Goal: Information Seeking & Learning: Learn about a topic

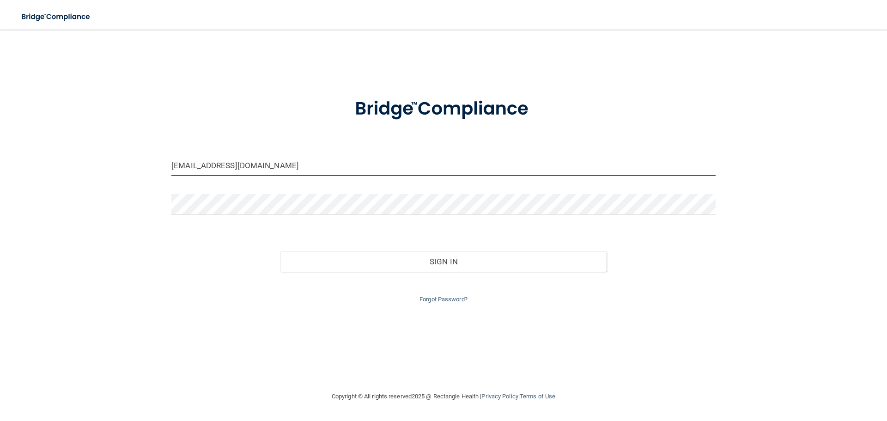
drag, startPoint x: 253, startPoint y: 165, endPoint x: 119, endPoint y: 164, distance: 134.0
click at [119, 164] on div "[EMAIL_ADDRESS][DOMAIN_NAME] Invalid email/password. You don't have permission …" at bounding box center [443, 210] width 850 height 343
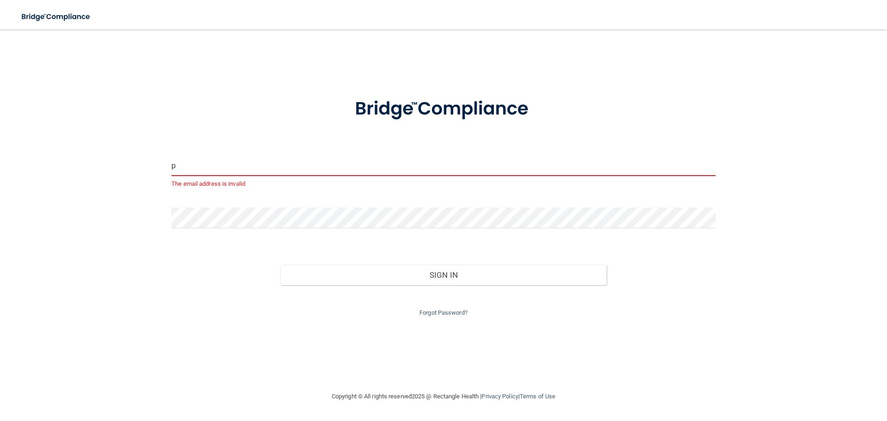
type input "[EMAIL_ADDRESS][DOMAIN_NAME]"
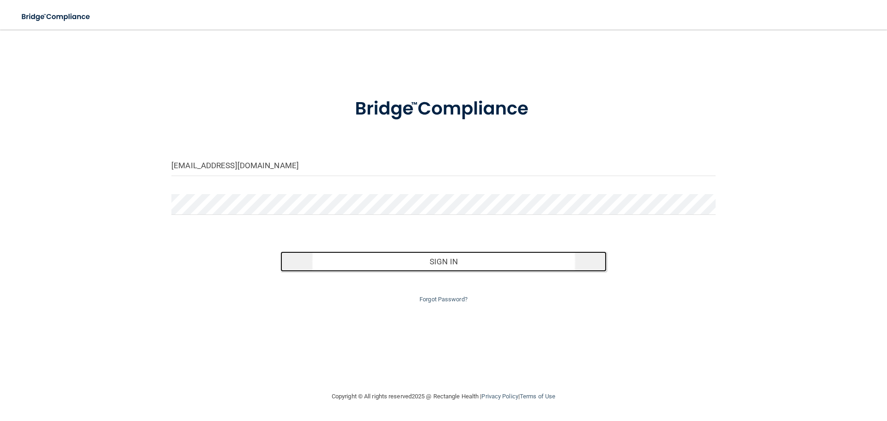
click at [436, 260] on button "Sign In" at bounding box center [443, 261] width 327 height 20
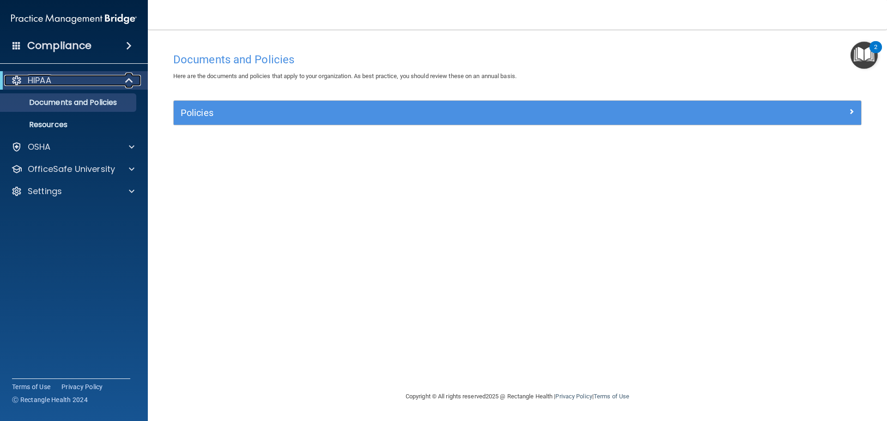
click at [126, 76] on span at bounding box center [130, 80] width 8 height 11
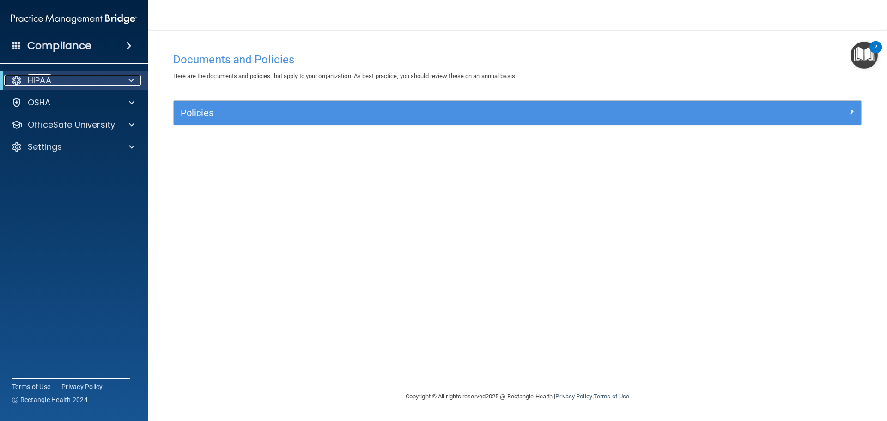
click at [125, 76] on div at bounding box center [129, 80] width 23 height 11
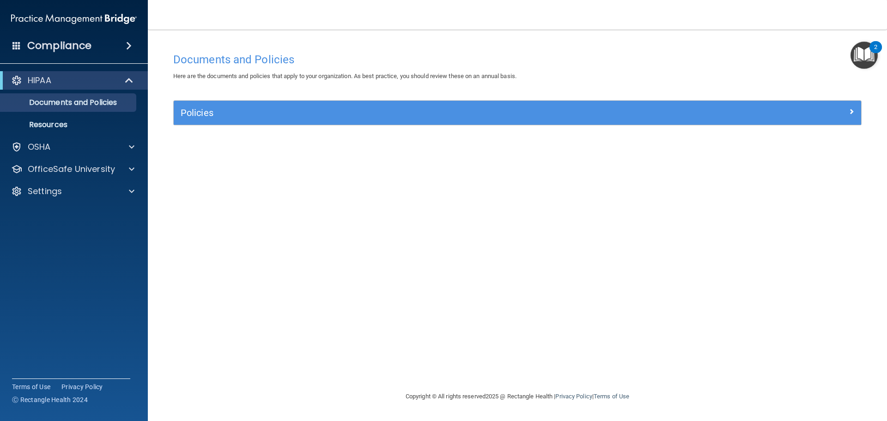
click at [865, 60] on img "Open Resource Center, 2 new notifications" at bounding box center [864, 55] width 27 height 27
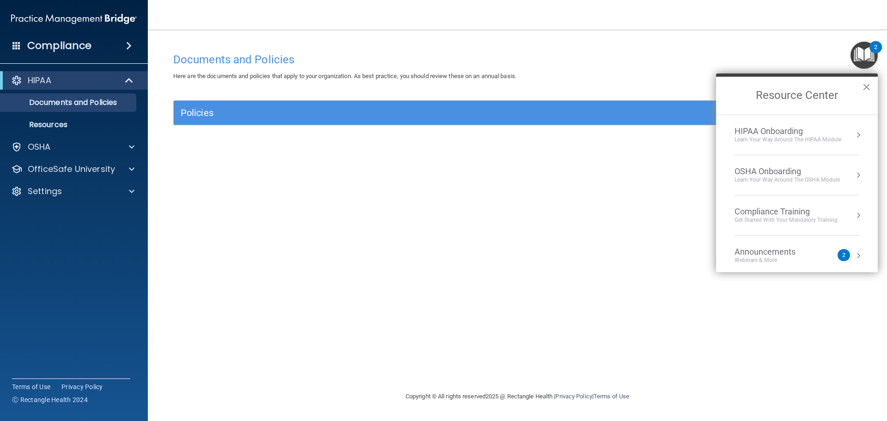
click at [855, 214] on button "Resource Center" at bounding box center [858, 215] width 9 height 9
click at [752, 131] on div "HIPAA Training for Members" at bounding box center [775, 130] width 103 height 8
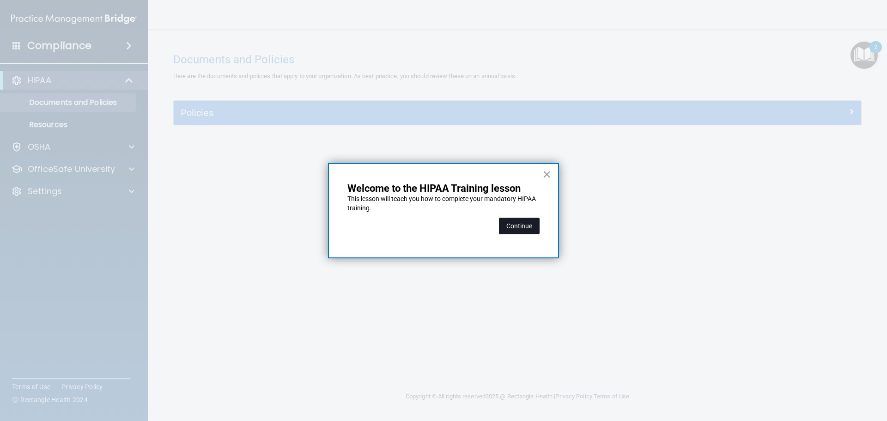
click at [521, 228] on button "Continue" at bounding box center [519, 226] width 41 height 17
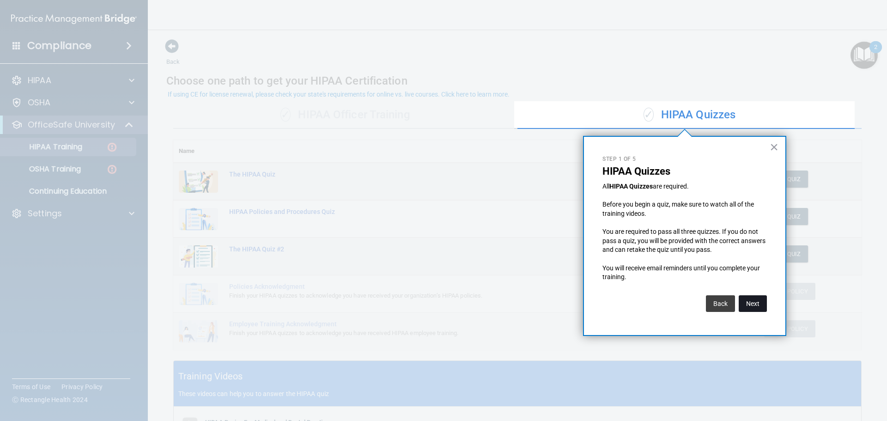
click at [752, 303] on button "Next" at bounding box center [753, 303] width 28 height 17
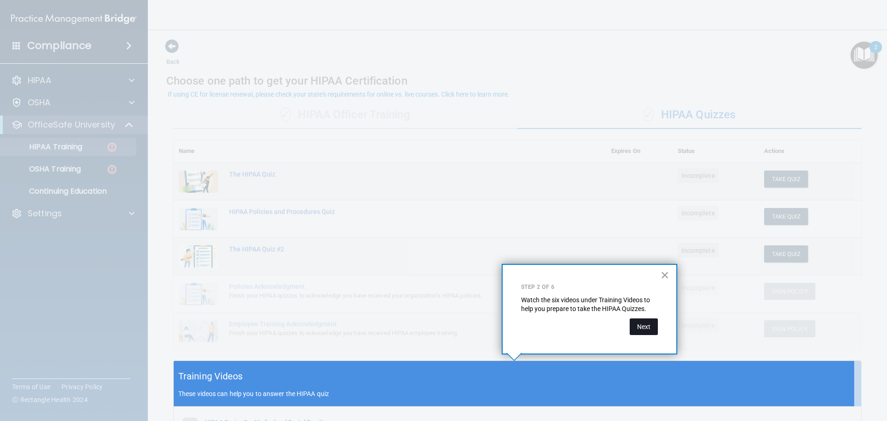
click at [645, 325] on button "Next" at bounding box center [644, 326] width 28 height 17
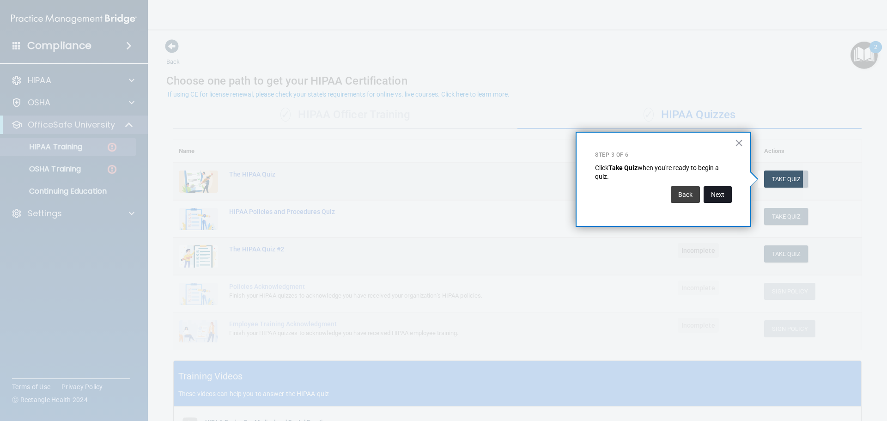
click at [721, 195] on button "Next" at bounding box center [718, 194] width 28 height 17
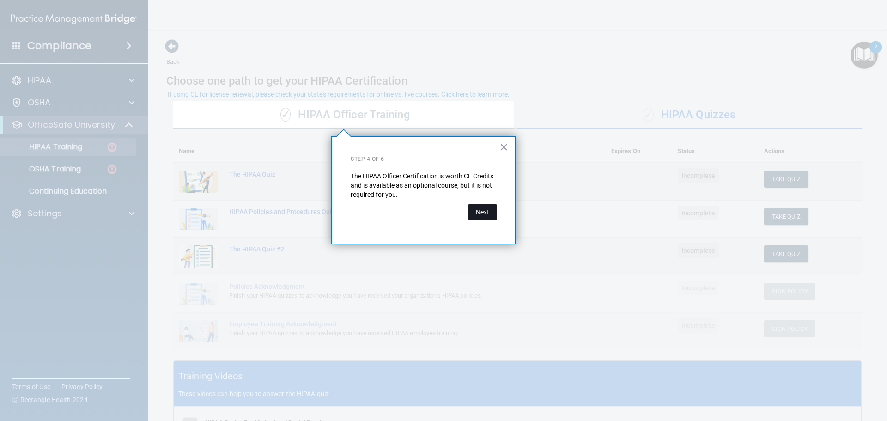
click at [481, 209] on button "Next" at bounding box center [483, 212] width 28 height 17
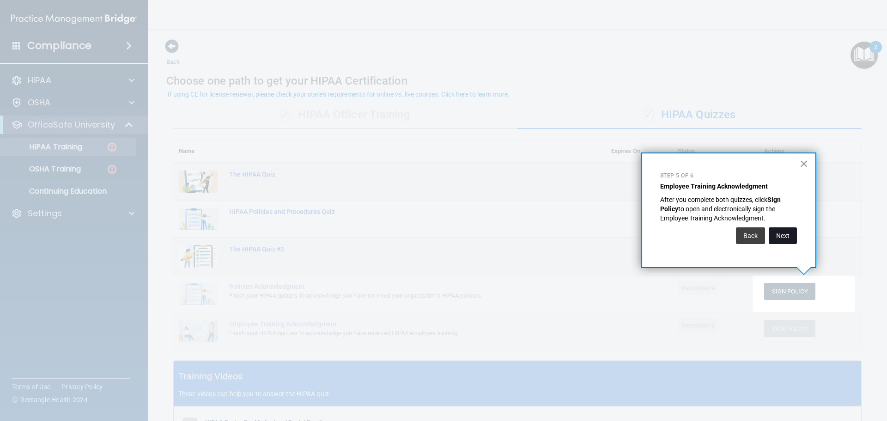
click at [778, 236] on button "Next" at bounding box center [783, 235] width 28 height 17
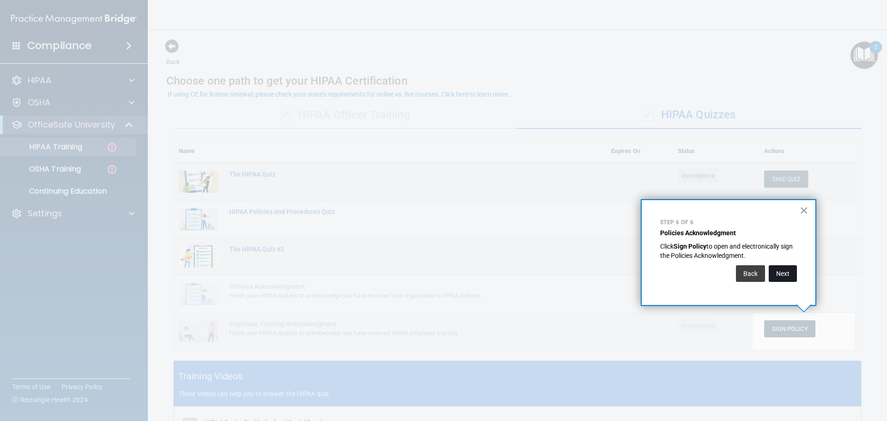
click at [782, 273] on button "Next" at bounding box center [783, 273] width 28 height 17
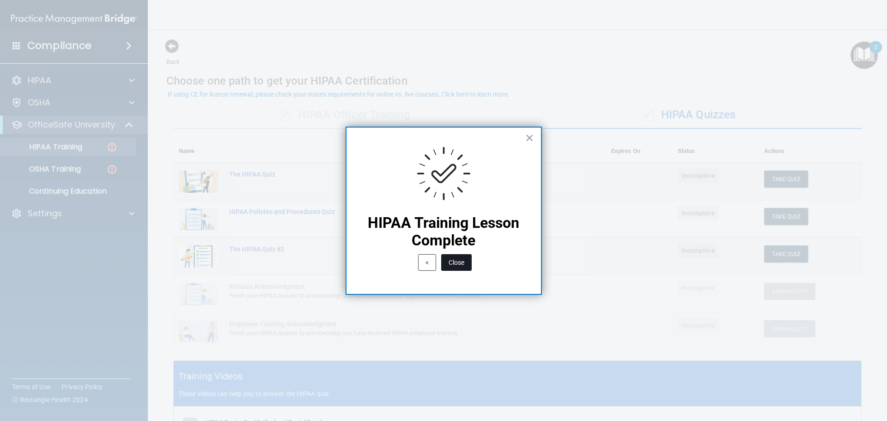
click at [462, 263] on button "Close" at bounding box center [456, 262] width 30 height 17
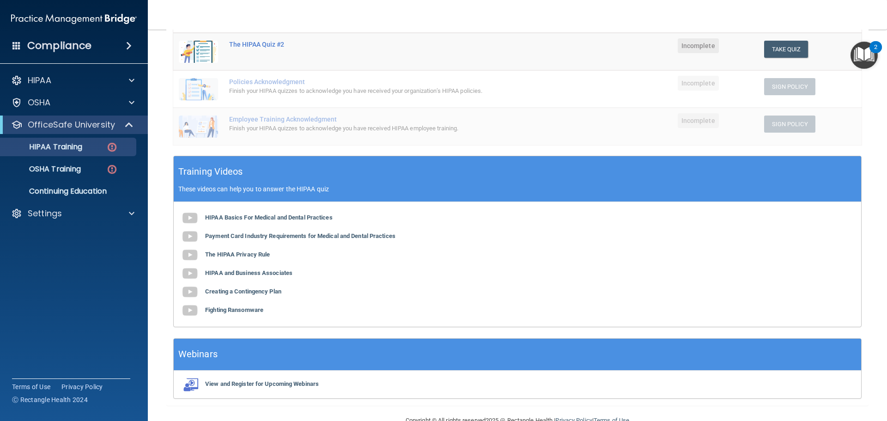
scroll to position [226, 0]
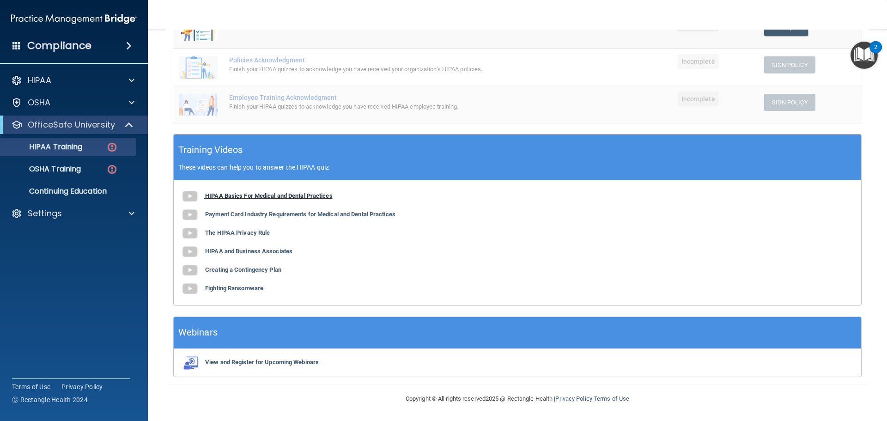
click at [238, 195] on b "HIPAA Basics For Medical and Dental Practices" at bounding box center [269, 195] width 128 height 7
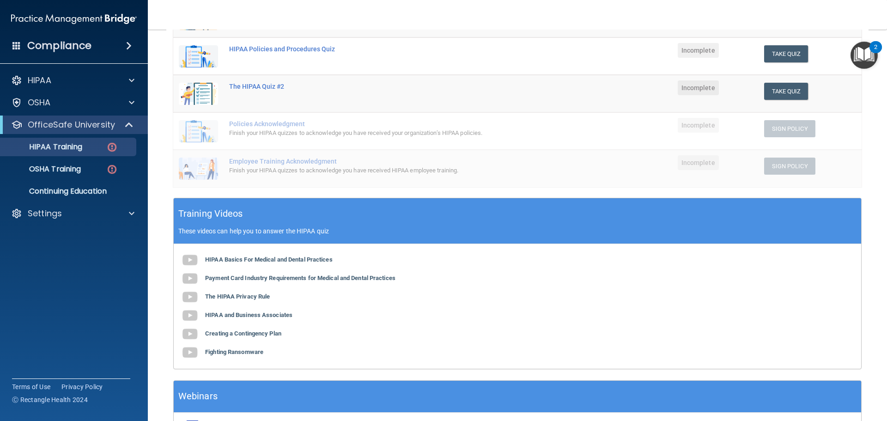
scroll to position [185, 0]
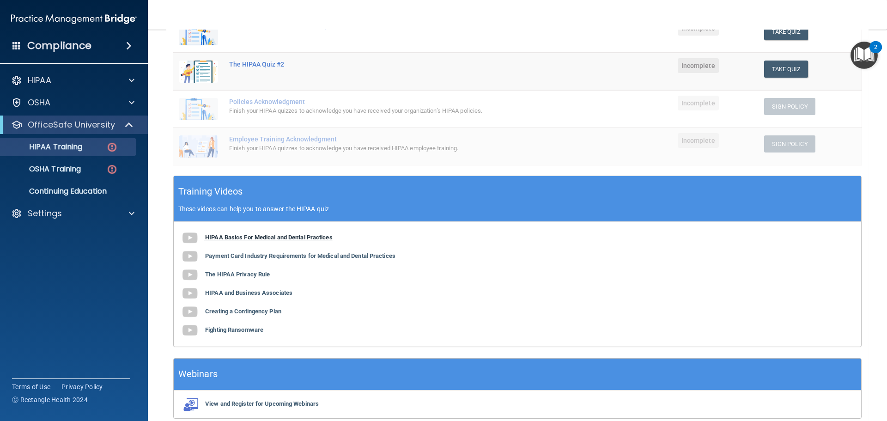
click at [251, 237] on b "HIPAA Basics For Medical and Dental Practices" at bounding box center [269, 237] width 128 height 7
click at [275, 257] on b "Payment Card Industry Requirements for Medical and Dental Practices" at bounding box center [300, 255] width 190 height 7
click at [240, 273] on b "The HIPAA Privacy Rule" at bounding box center [237, 274] width 65 height 7
click at [230, 311] on b "Creating a Contingency Plan" at bounding box center [243, 311] width 76 height 7
click at [268, 235] on b "HIPAA Basics For Medical and Dental Practices" at bounding box center [269, 237] width 128 height 7
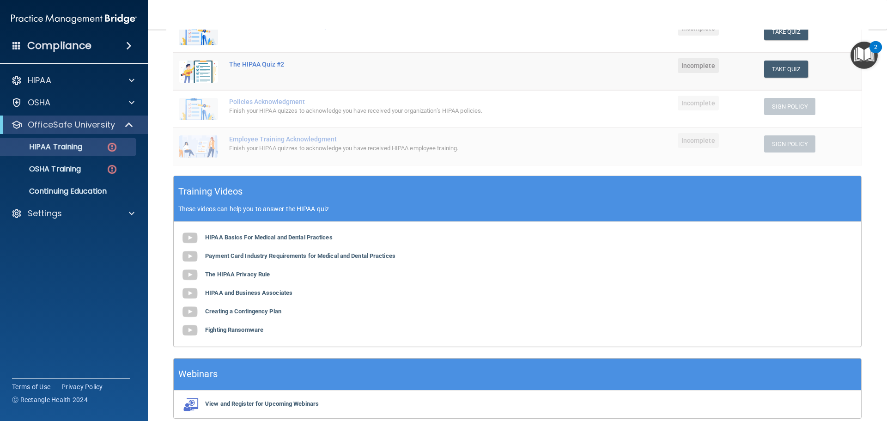
scroll to position [0, 0]
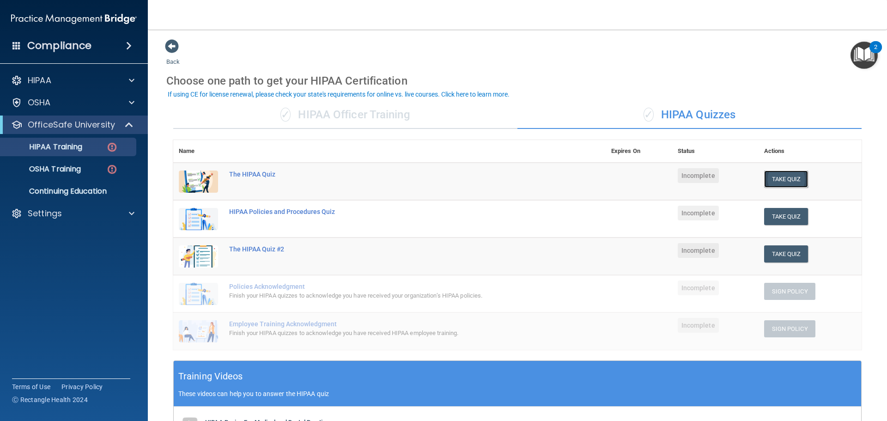
click at [785, 175] on button "Take Quiz" at bounding box center [786, 179] width 44 height 17
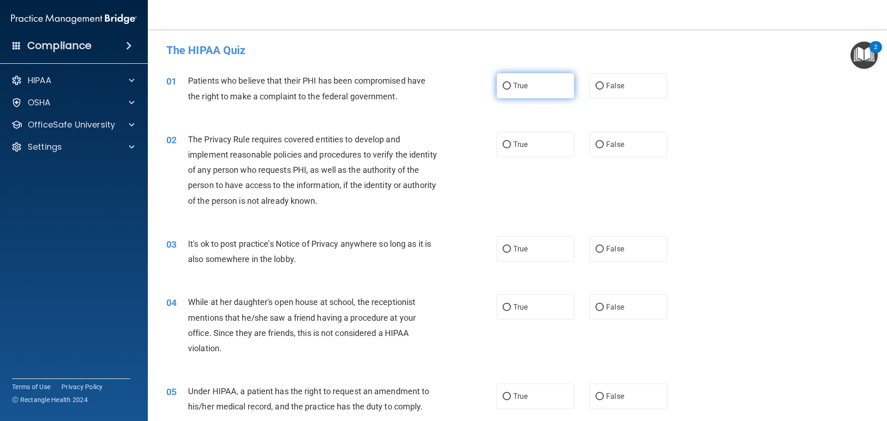
click at [504, 83] on input "True" at bounding box center [507, 86] width 8 height 7
radio input "true"
click at [503, 146] on input "True" at bounding box center [507, 144] width 8 height 7
radio input "true"
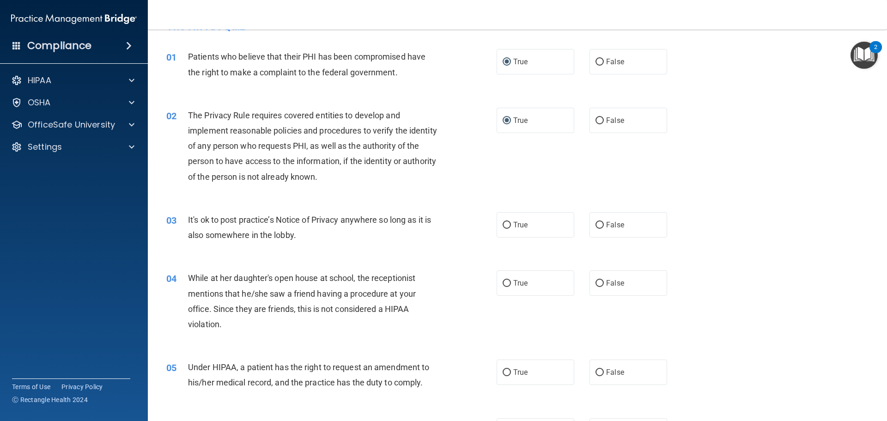
scroll to position [46, 0]
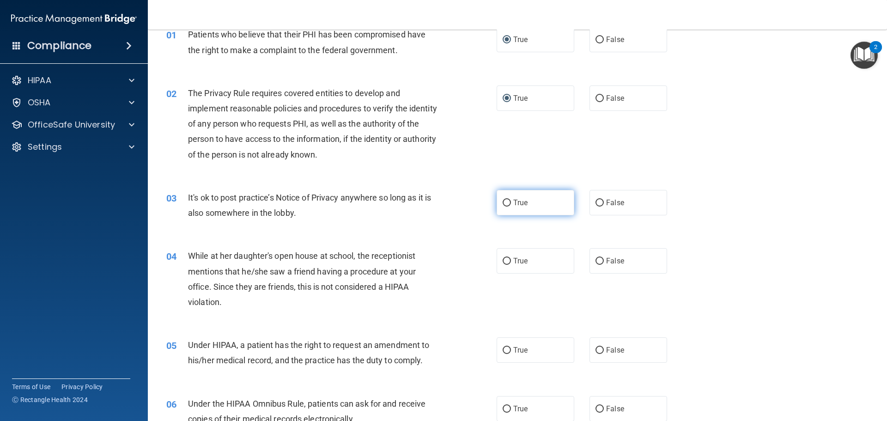
click at [503, 203] on input "True" at bounding box center [507, 203] width 8 height 7
radio input "true"
click at [596, 261] on input "False" at bounding box center [600, 261] width 8 height 7
radio input "true"
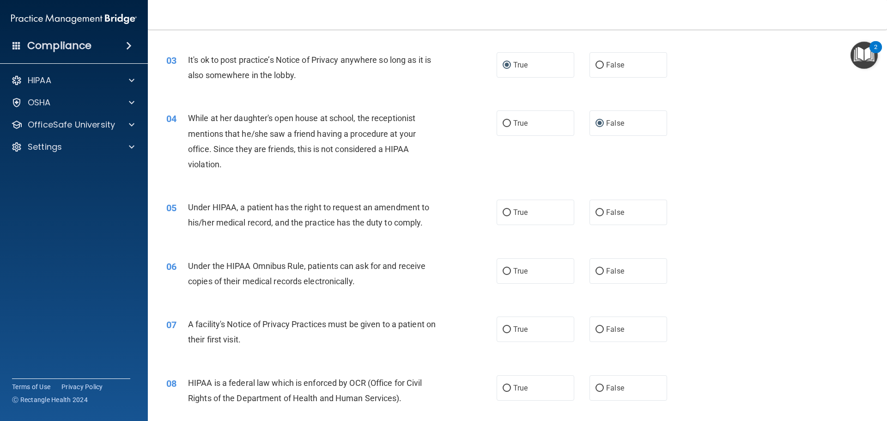
scroll to position [185, 0]
click at [503, 210] on input "True" at bounding box center [507, 211] width 8 height 7
radio input "true"
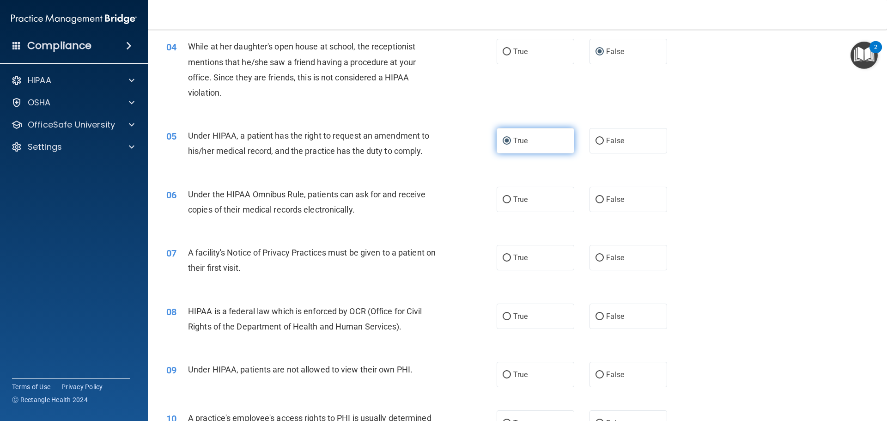
scroll to position [277, 0]
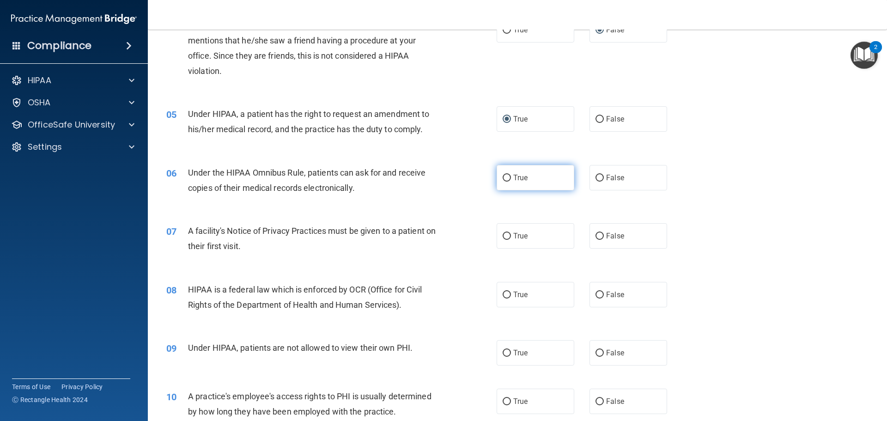
click at [503, 178] on input "True" at bounding box center [507, 178] width 8 height 7
radio input "true"
click at [505, 235] on input "True" at bounding box center [507, 236] width 8 height 7
radio input "true"
click at [503, 293] on input "True" at bounding box center [507, 295] width 8 height 7
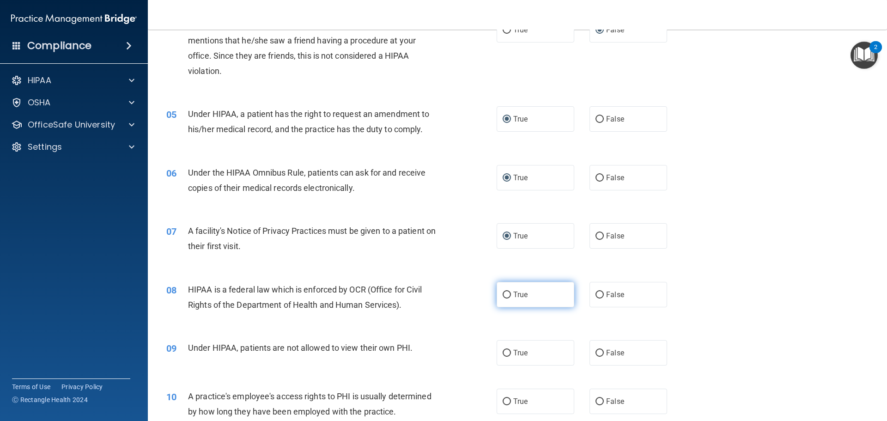
radio input "true"
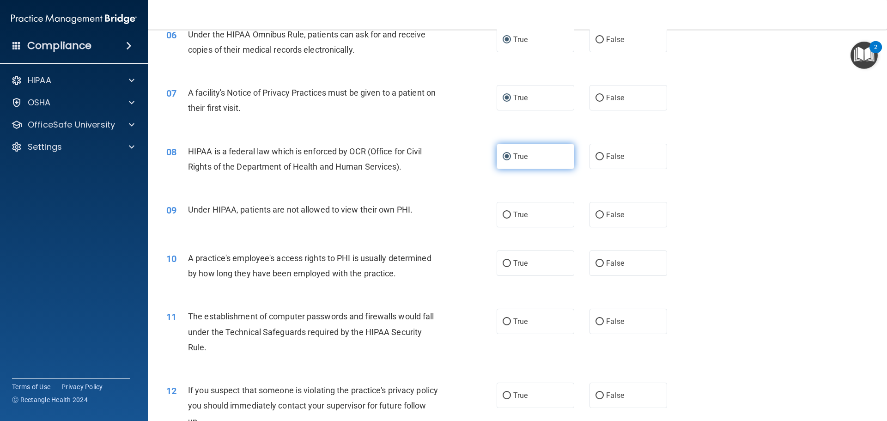
scroll to position [416, 0]
click at [596, 215] on input "False" at bounding box center [600, 214] width 8 height 7
radio input "true"
click at [598, 265] on input "False" at bounding box center [600, 263] width 8 height 7
radio input "true"
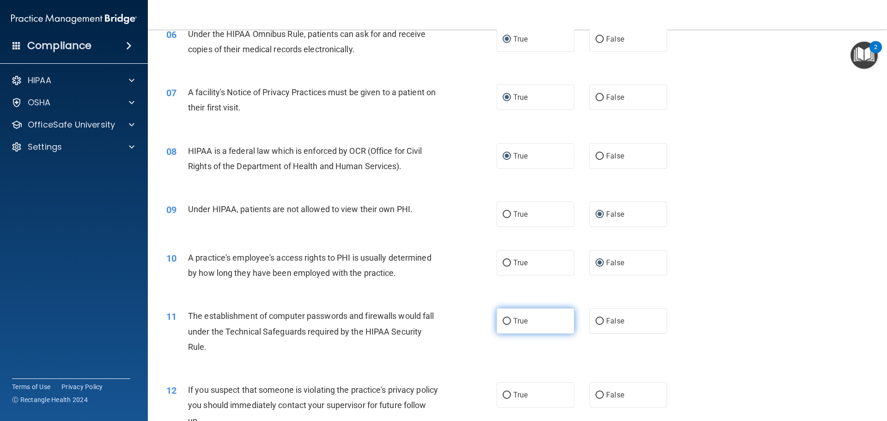
click at [509, 325] on label "True" at bounding box center [536, 320] width 78 height 25
click at [509, 325] on input "True" at bounding box center [507, 321] width 8 height 7
radio input "true"
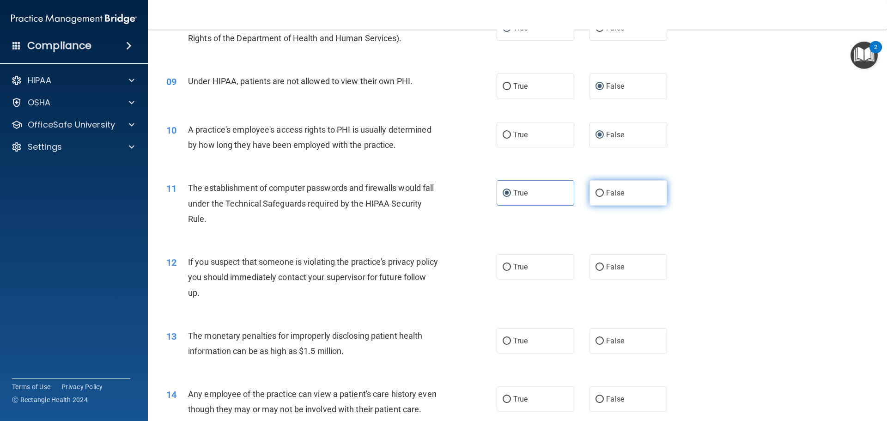
scroll to position [554, 0]
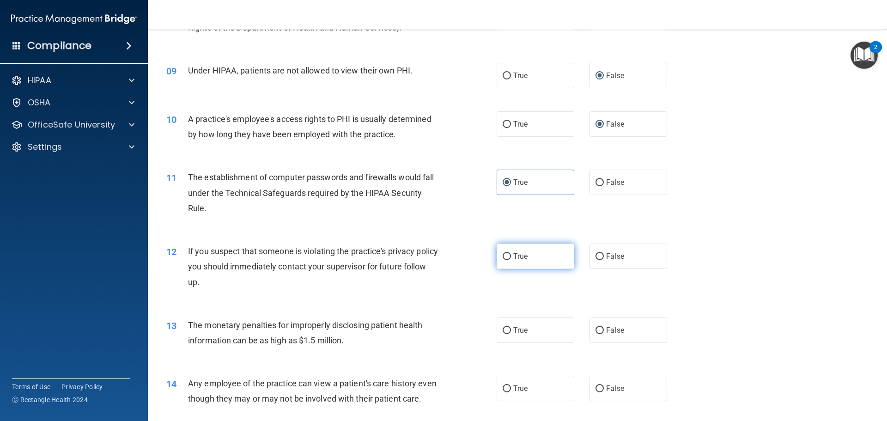
click at [509, 257] on label "True" at bounding box center [536, 256] width 78 height 25
click at [509, 257] on input "True" at bounding box center [507, 256] width 8 height 7
radio input "true"
click at [505, 327] on input "True" at bounding box center [507, 330] width 8 height 7
radio input "true"
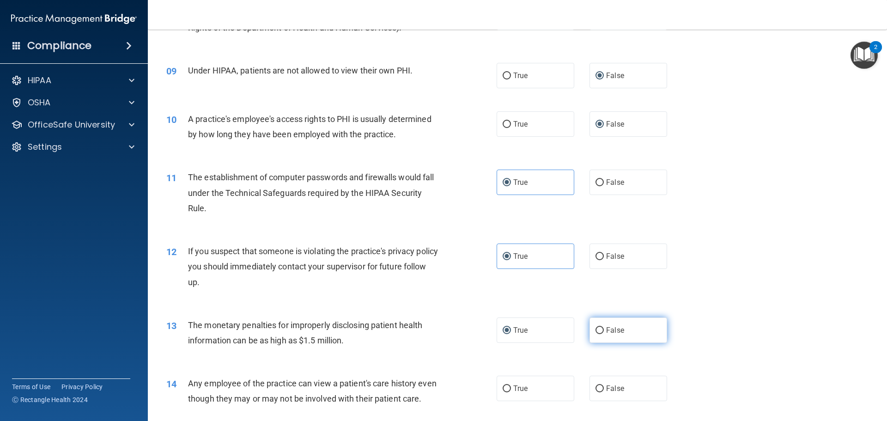
click at [597, 330] on input "False" at bounding box center [600, 330] width 8 height 7
radio input "true"
click at [505, 334] on label "True" at bounding box center [536, 329] width 78 height 25
click at [505, 334] on input "True" at bounding box center [507, 330] width 8 height 7
radio input "true"
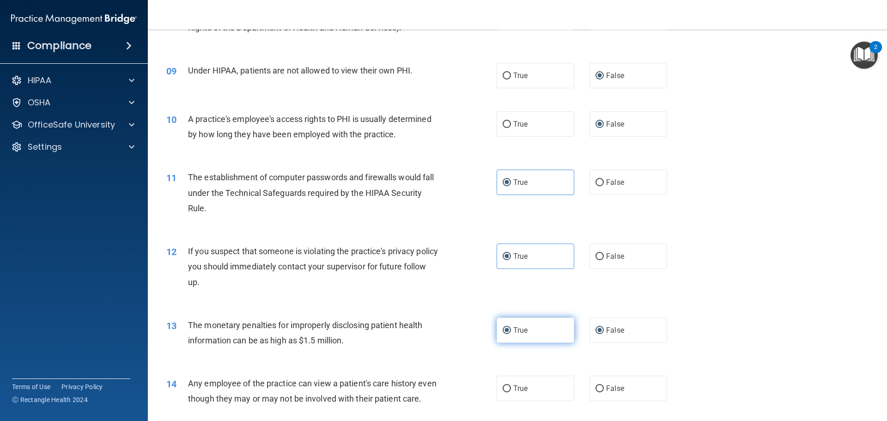
radio input "false"
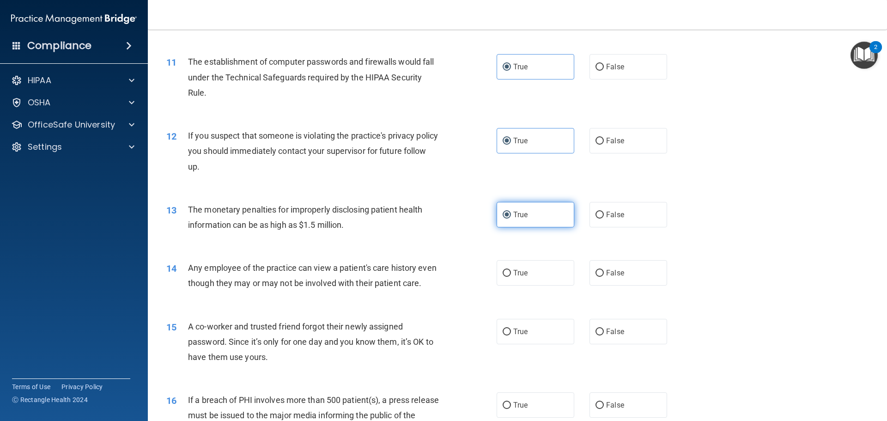
scroll to position [693, 0]
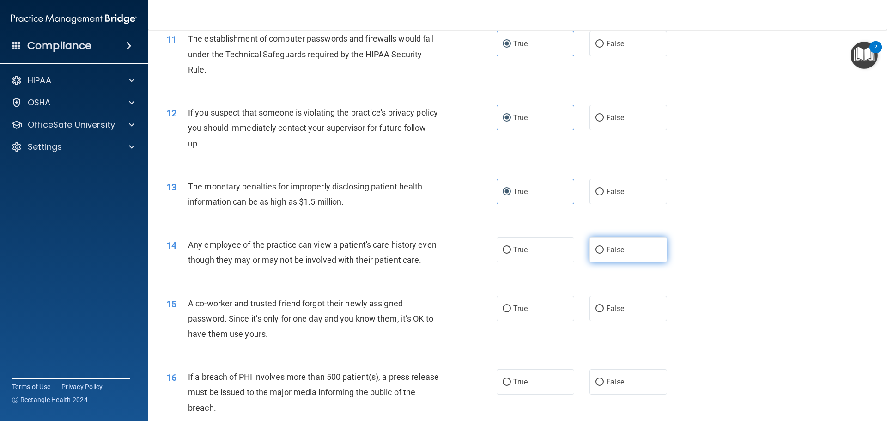
click at [596, 252] on input "False" at bounding box center [600, 250] width 8 height 7
radio input "true"
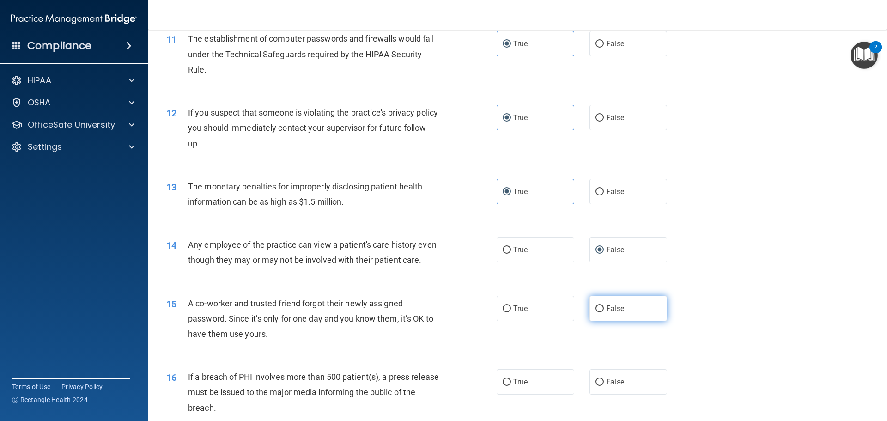
click at [596, 312] on input "False" at bounding box center [600, 308] width 8 height 7
radio input "true"
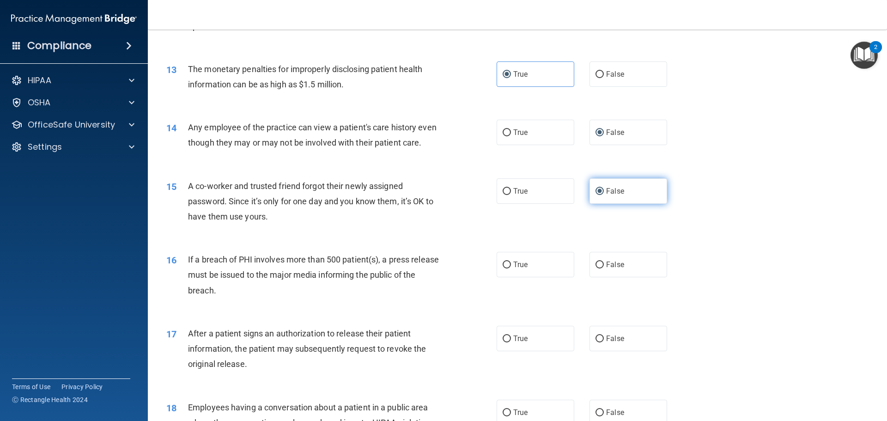
scroll to position [832, 0]
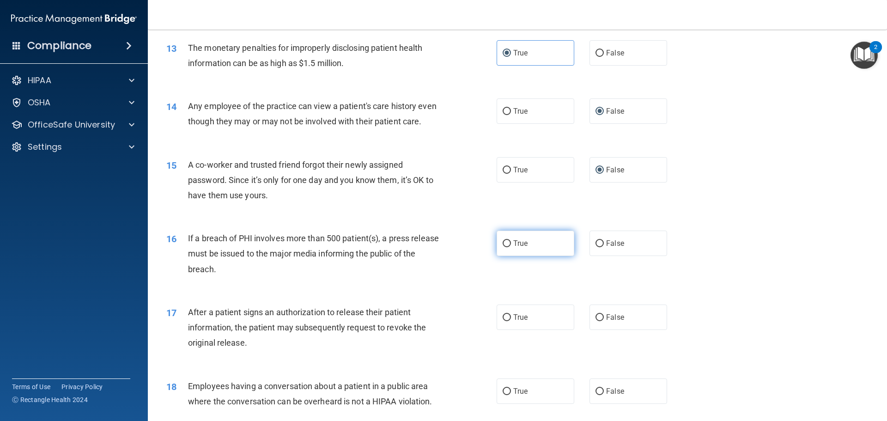
click at [506, 247] on input "True" at bounding box center [507, 243] width 8 height 7
radio input "true"
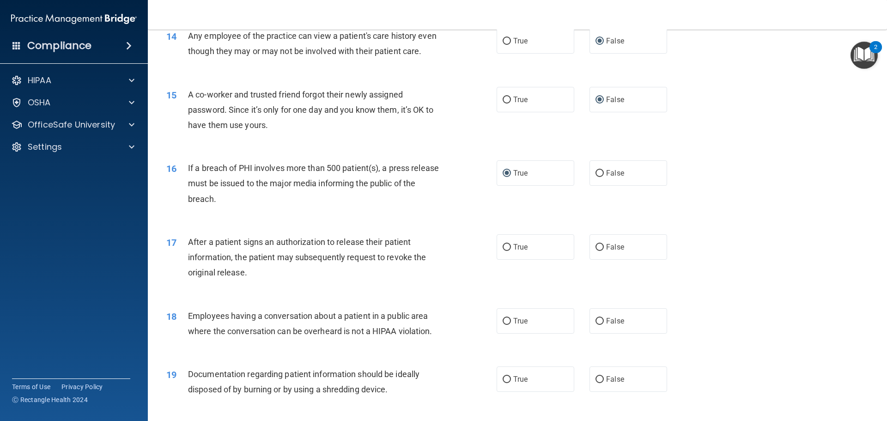
scroll to position [924, 0]
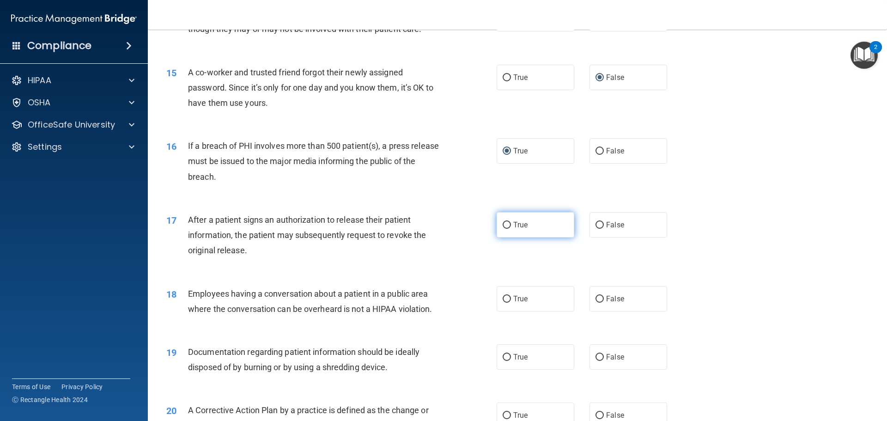
click at [507, 229] on input "True" at bounding box center [507, 225] width 8 height 7
radio input "true"
click at [597, 303] on input "False" at bounding box center [600, 299] width 8 height 7
radio input "true"
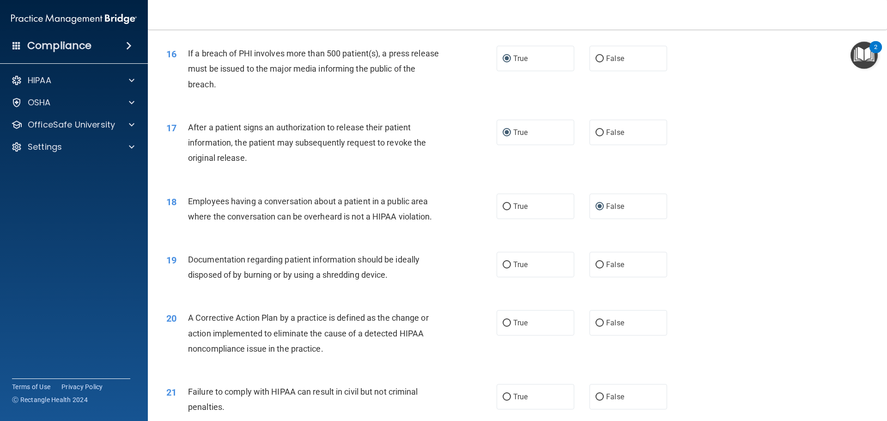
scroll to position [1063, 0]
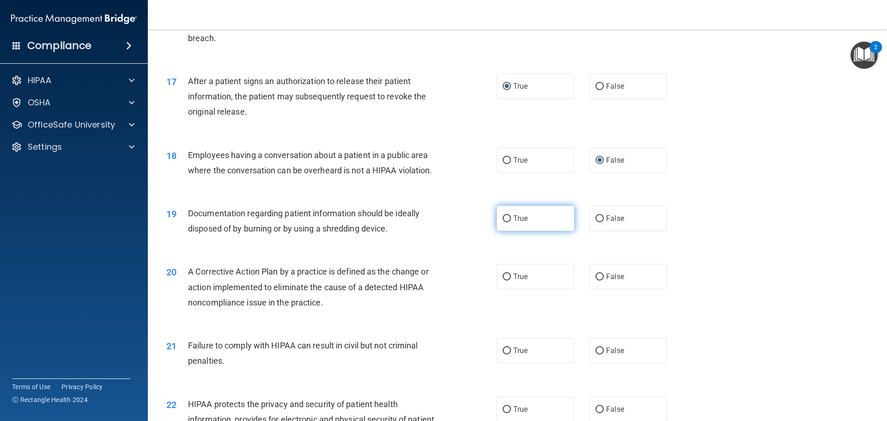
click at [503, 222] on input "True" at bounding box center [507, 218] width 8 height 7
radio input "true"
click at [599, 354] on input "False" at bounding box center [600, 350] width 8 height 7
radio input "true"
click at [505, 280] on input "True" at bounding box center [507, 277] width 8 height 7
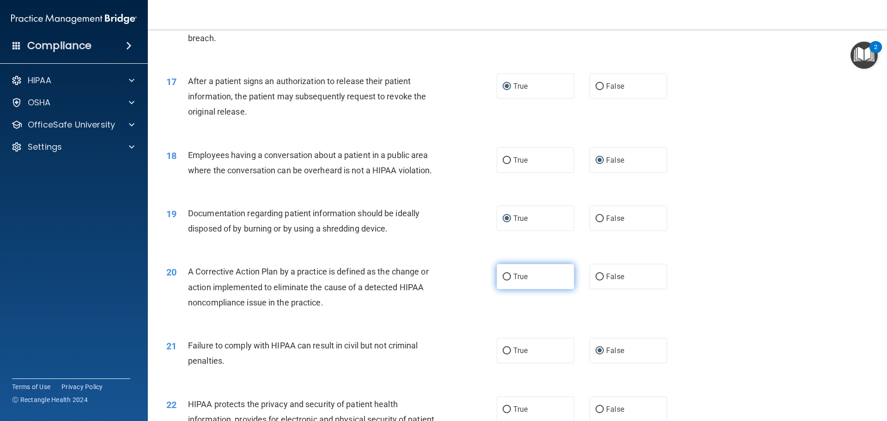
radio input "true"
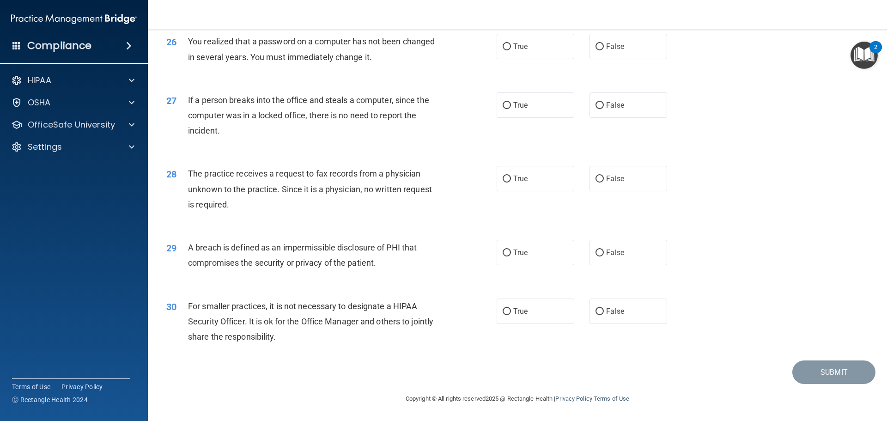
scroll to position [1766, 0]
click at [596, 312] on input "False" at bounding box center [600, 311] width 8 height 7
radio input "true"
click at [503, 254] on input "True" at bounding box center [507, 253] width 8 height 7
radio input "true"
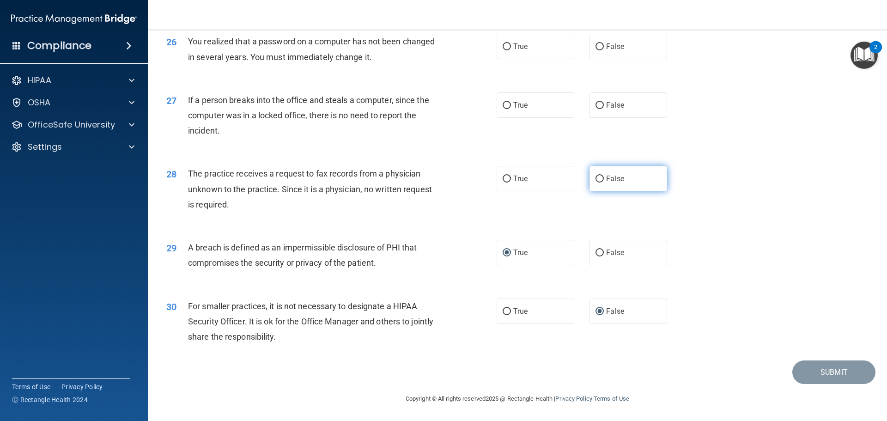
click at [599, 179] on input "False" at bounding box center [600, 179] width 8 height 7
radio input "true"
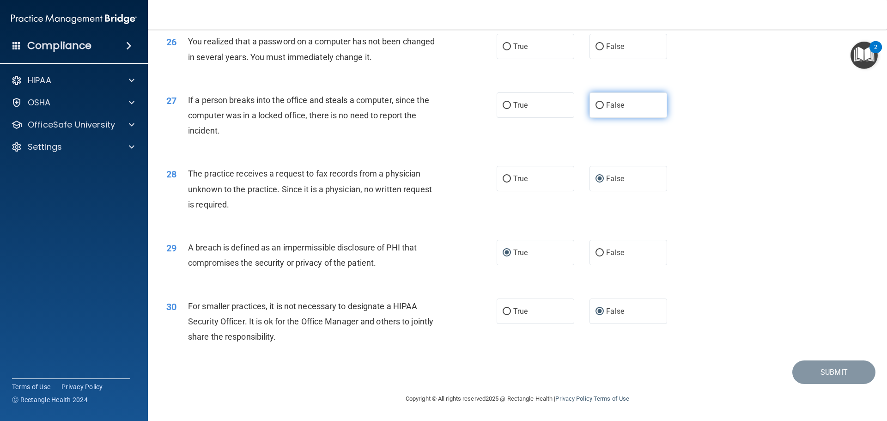
click at [597, 104] on input "False" at bounding box center [600, 105] width 8 height 7
radio input "true"
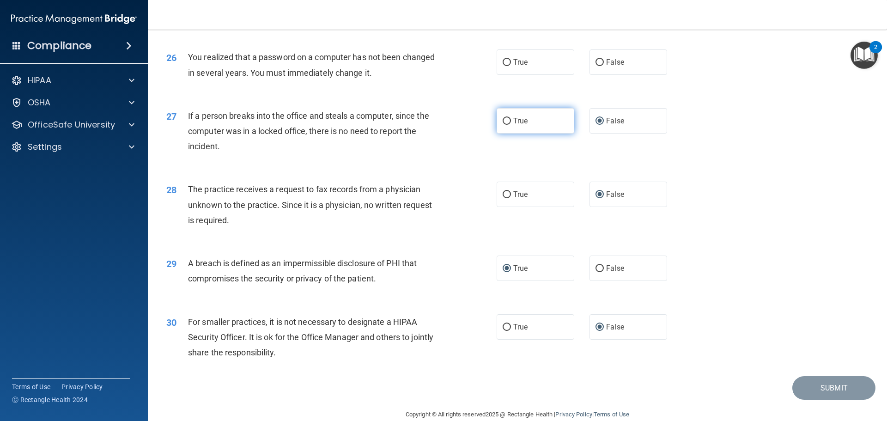
scroll to position [1674, 0]
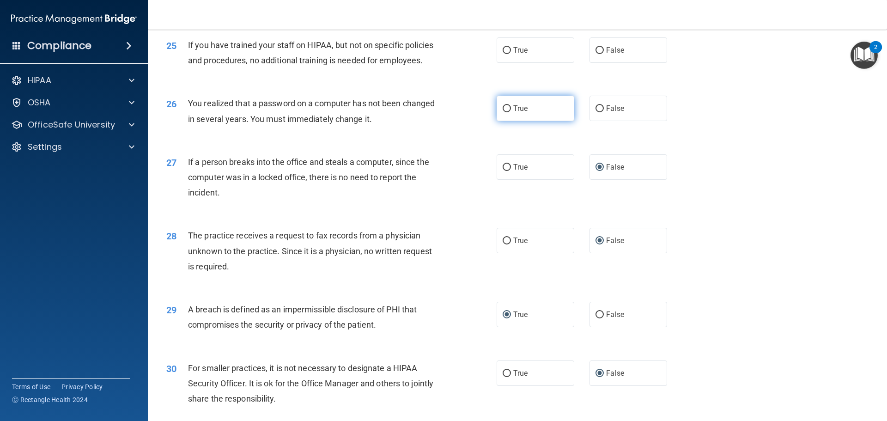
click at [505, 112] on input "True" at bounding box center [507, 108] width 8 height 7
radio input "true"
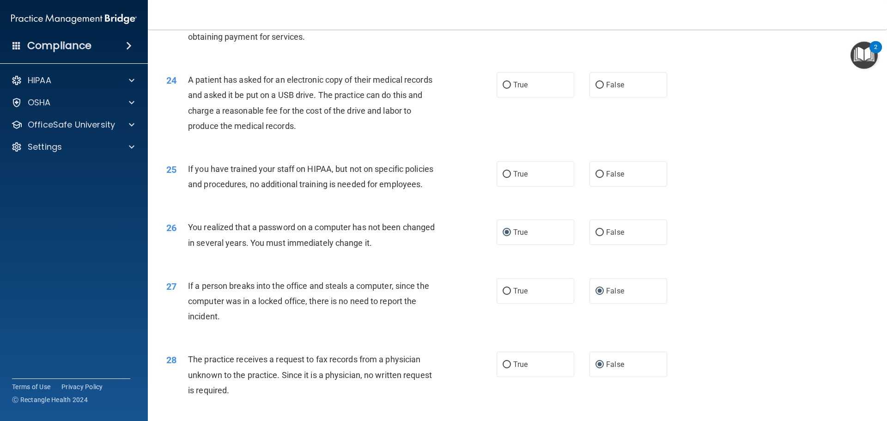
scroll to position [1535, 0]
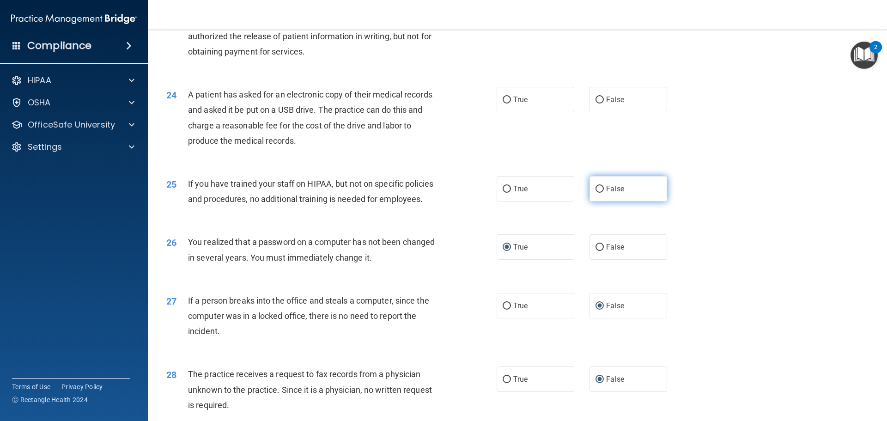
click at [596, 193] on input "False" at bounding box center [600, 189] width 8 height 7
radio input "true"
click at [504, 104] on input "True" at bounding box center [507, 100] width 8 height 7
radio input "true"
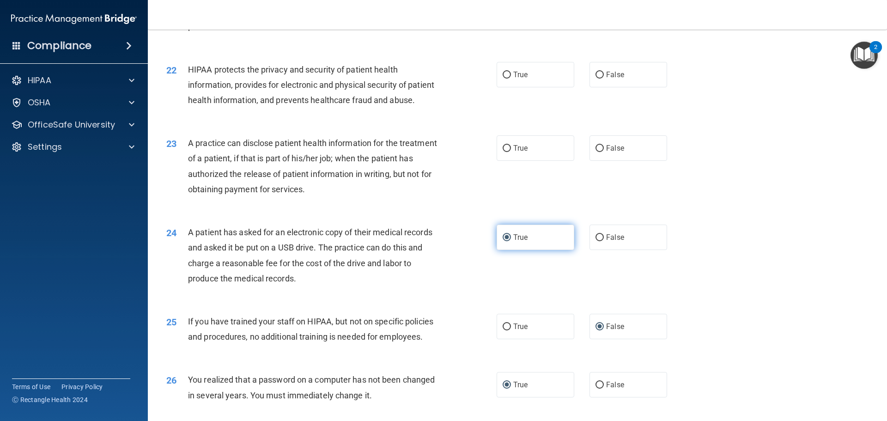
scroll to position [1396, 0]
click at [506, 79] on input "True" at bounding box center [507, 76] width 8 height 7
radio input "true"
click at [510, 162] on label "True" at bounding box center [536, 148] width 78 height 25
click at [510, 153] on input "True" at bounding box center [507, 149] width 8 height 7
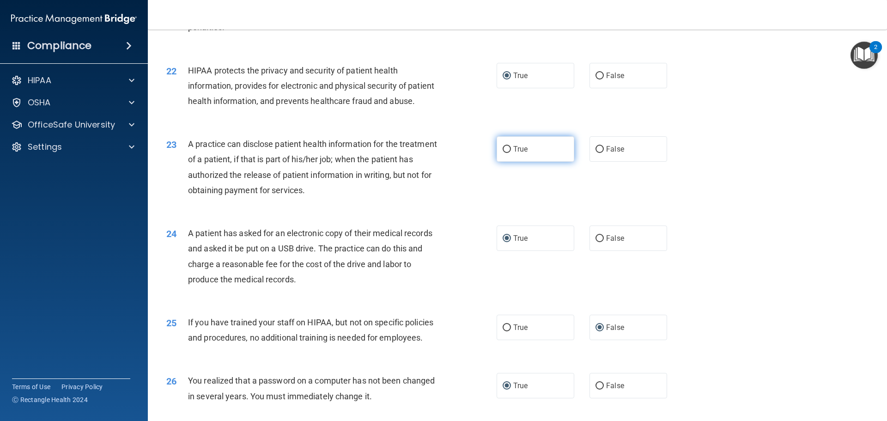
radio input "true"
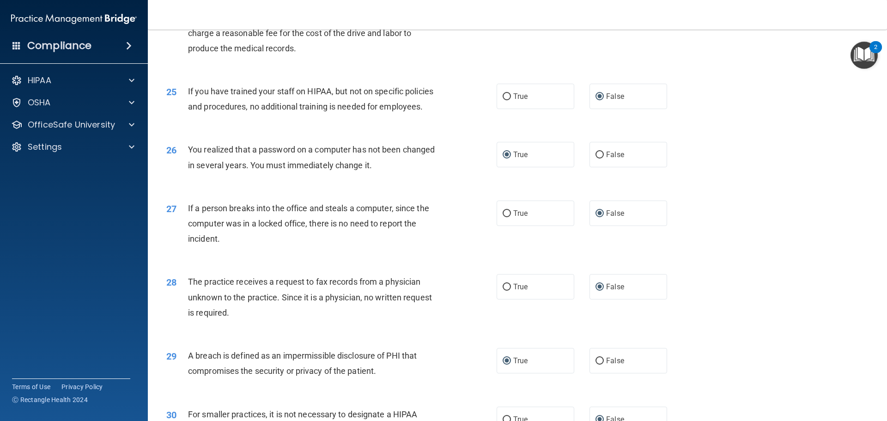
scroll to position [1766, 0]
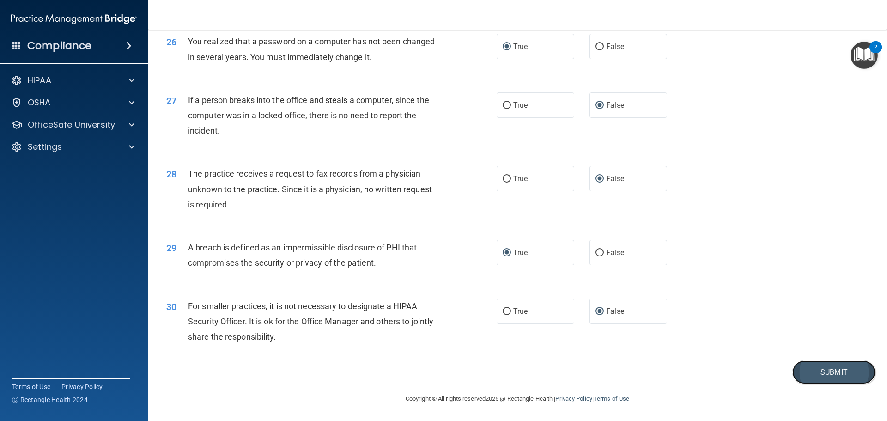
click at [822, 375] on button "Submit" at bounding box center [833, 372] width 83 height 24
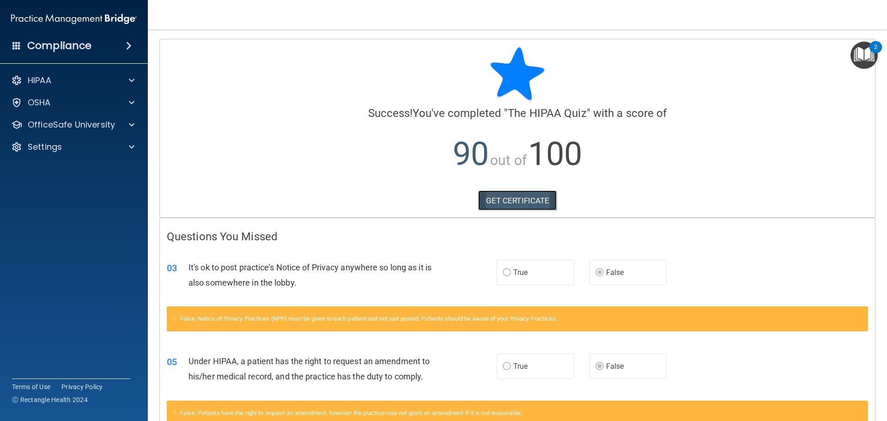
click at [517, 198] on link "GET CERTIFICATE" at bounding box center [517, 200] width 79 height 20
click at [130, 77] on span at bounding box center [132, 80] width 6 height 11
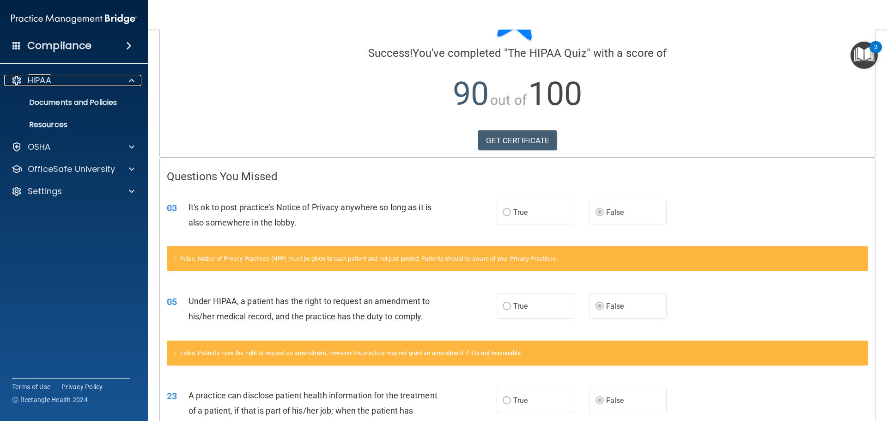
scroll to position [184, 0]
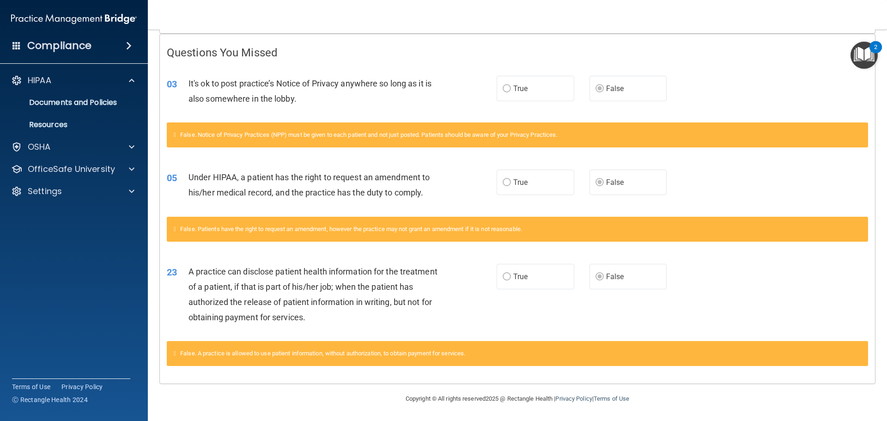
click at [867, 55] on img "Open Resource Center, 2 new notifications" at bounding box center [864, 55] width 27 height 27
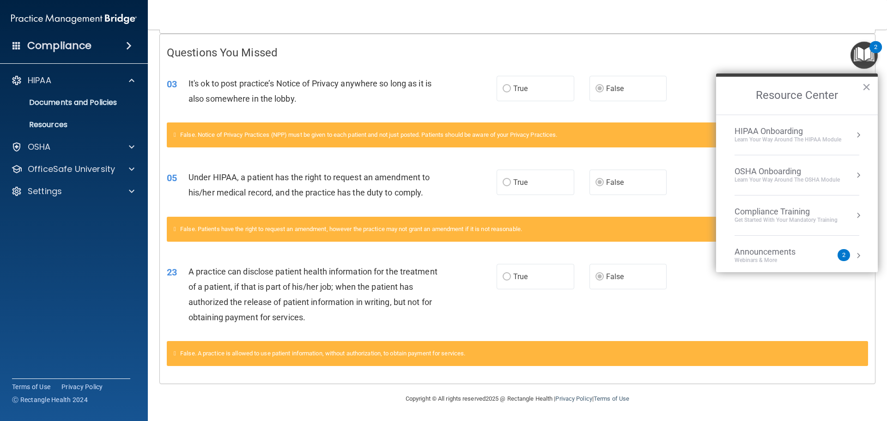
click at [854, 213] on button "Resource Center" at bounding box center [858, 215] width 9 height 9
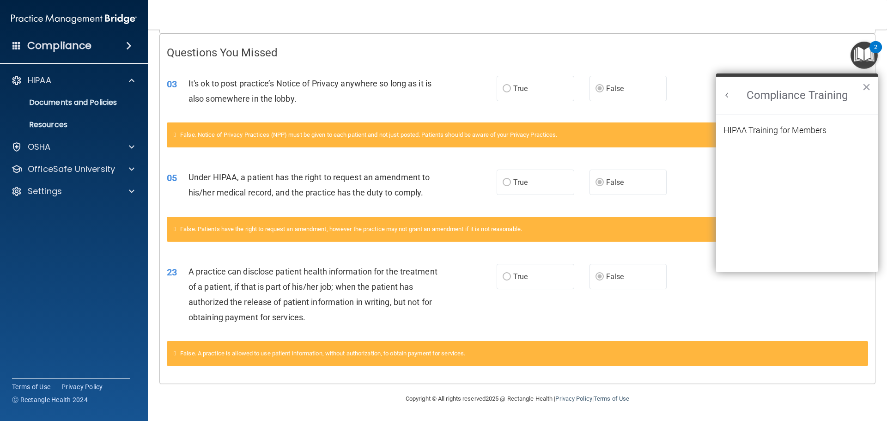
scroll to position [0, 0]
click at [801, 134] on div "HIPAA Training for Members" at bounding box center [775, 130] width 103 height 8
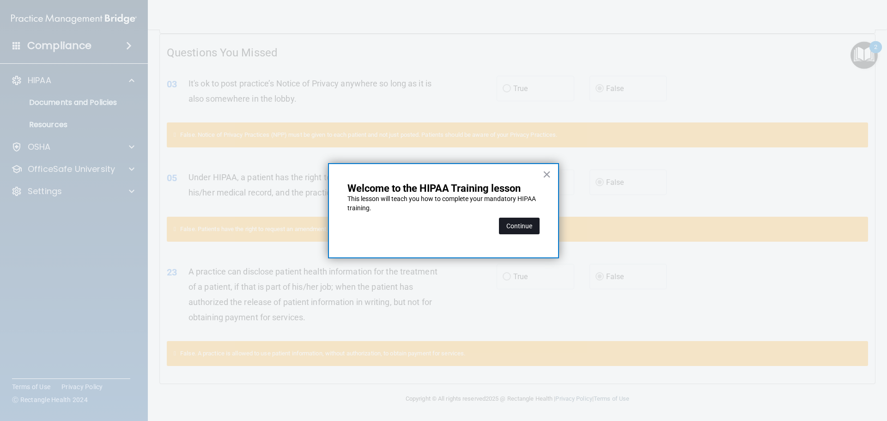
click at [525, 228] on button "Continue" at bounding box center [519, 226] width 41 height 17
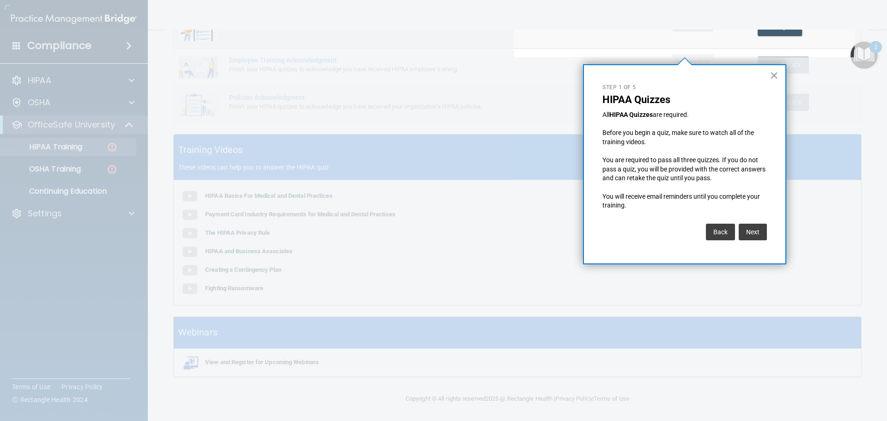
scroll to position [72, 0]
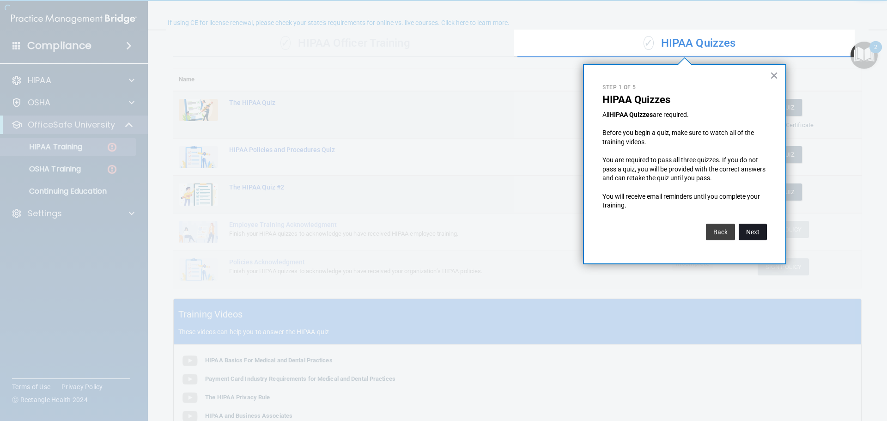
click at [763, 231] on button "Next" at bounding box center [753, 232] width 28 height 17
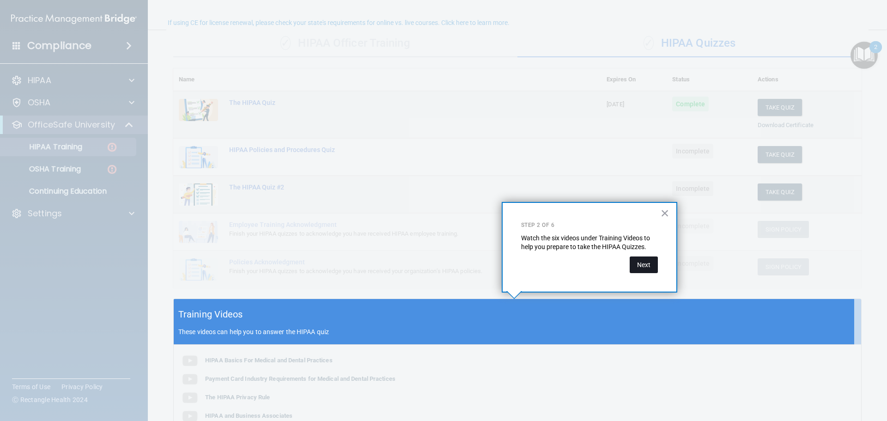
click at [648, 265] on button "Next" at bounding box center [644, 264] width 28 height 17
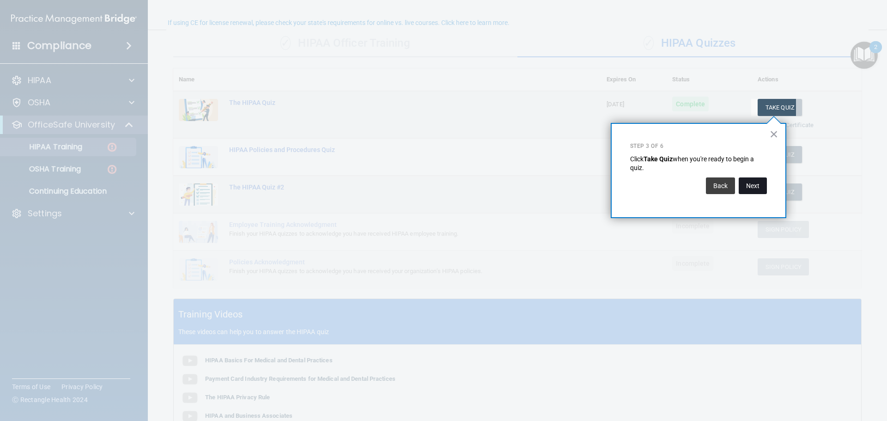
click at [758, 191] on button "Next" at bounding box center [753, 185] width 28 height 17
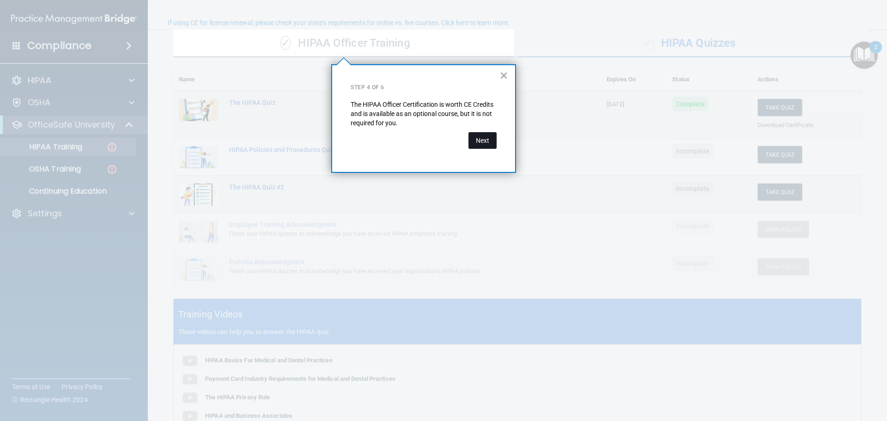
click at [488, 144] on button "Next" at bounding box center [483, 140] width 28 height 17
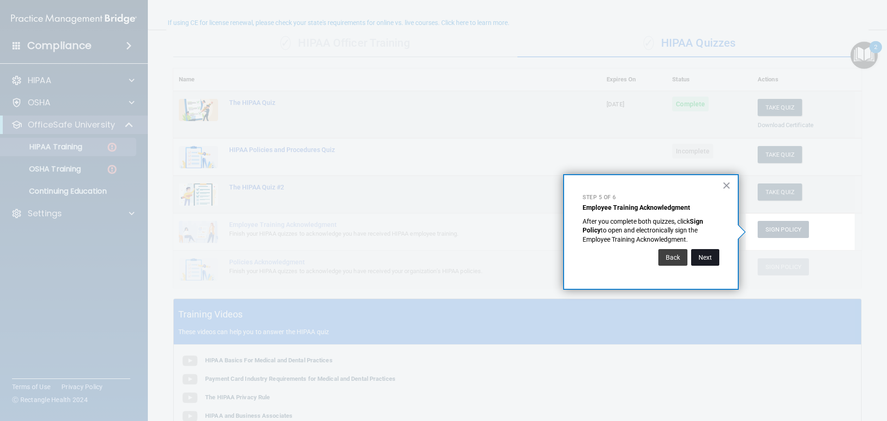
click at [706, 254] on button "Next" at bounding box center [705, 257] width 28 height 17
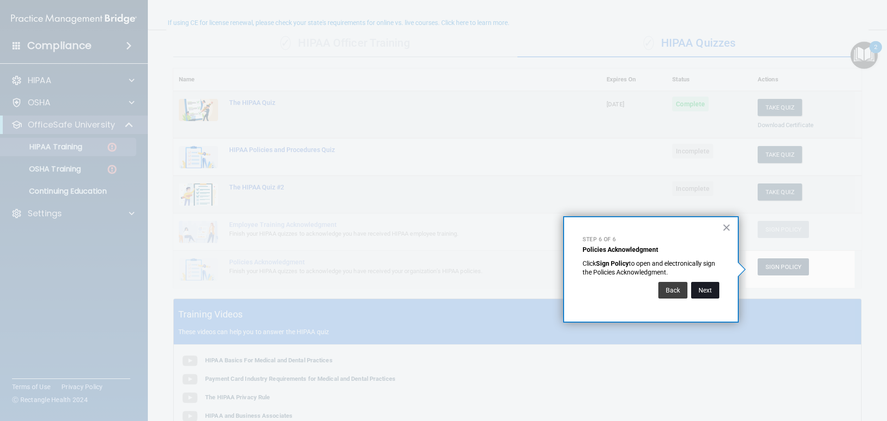
click at [705, 288] on button "Next" at bounding box center [705, 290] width 28 height 17
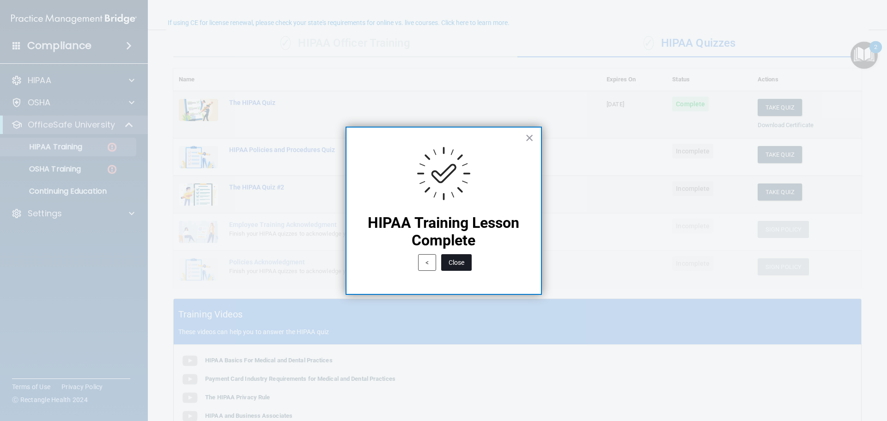
click at [456, 259] on button "Close" at bounding box center [456, 262] width 30 height 17
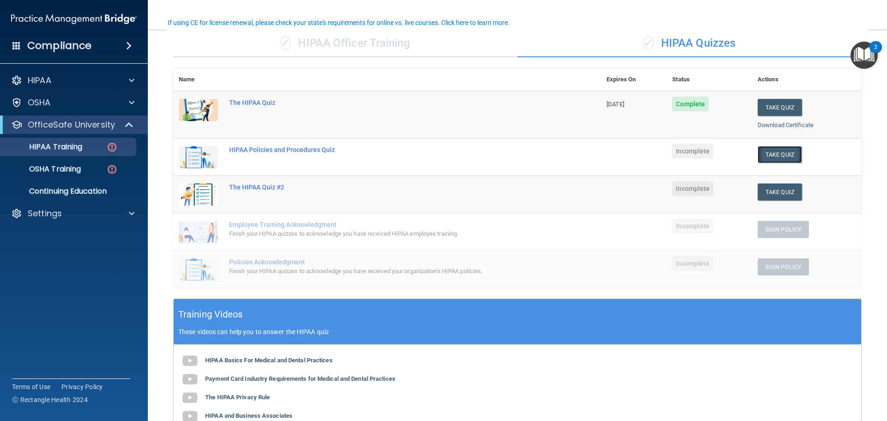
click at [772, 152] on button "Take Quiz" at bounding box center [780, 154] width 44 height 17
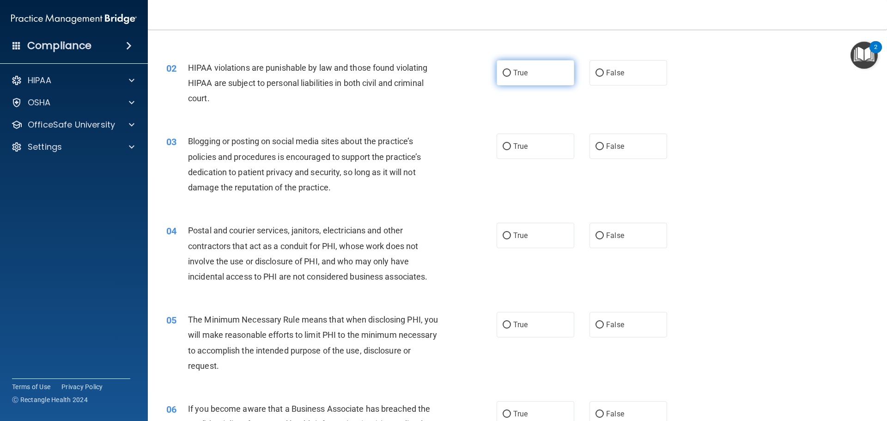
click at [510, 78] on label "True" at bounding box center [536, 72] width 78 height 25
click at [510, 77] on input "True" at bounding box center [507, 73] width 8 height 7
radio input "true"
click at [596, 148] on input "False" at bounding box center [600, 146] width 8 height 7
radio input "true"
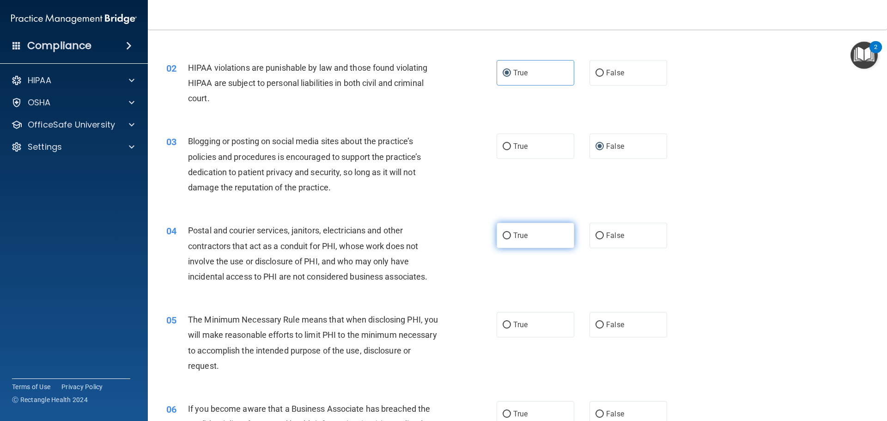
click at [504, 238] on input "True" at bounding box center [507, 235] width 8 height 7
radio input "true"
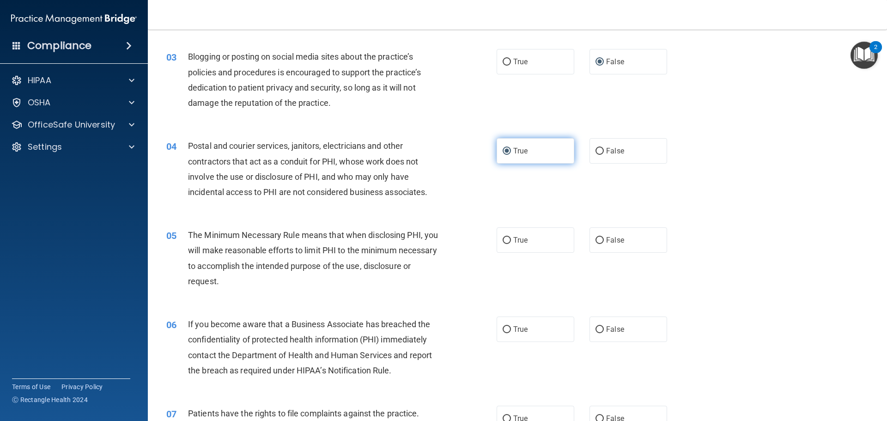
scroll to position [164, 0]
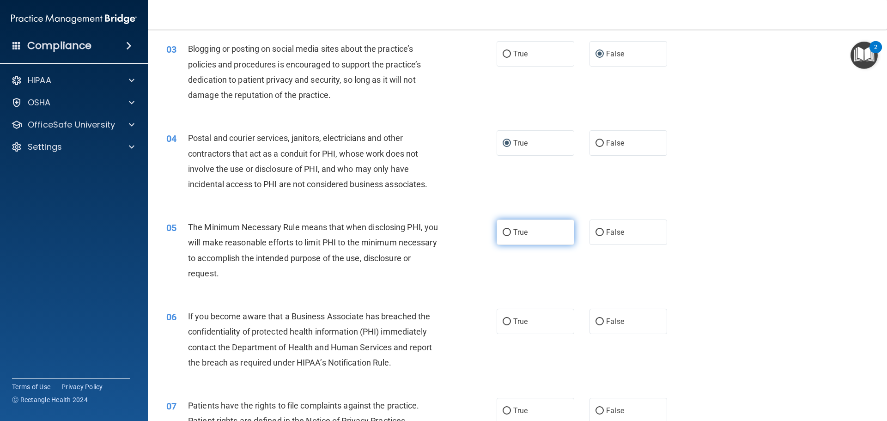
click at [503, 233] on input "True" at bounding box center [507, 232] width 8 height 7
radio input "true"
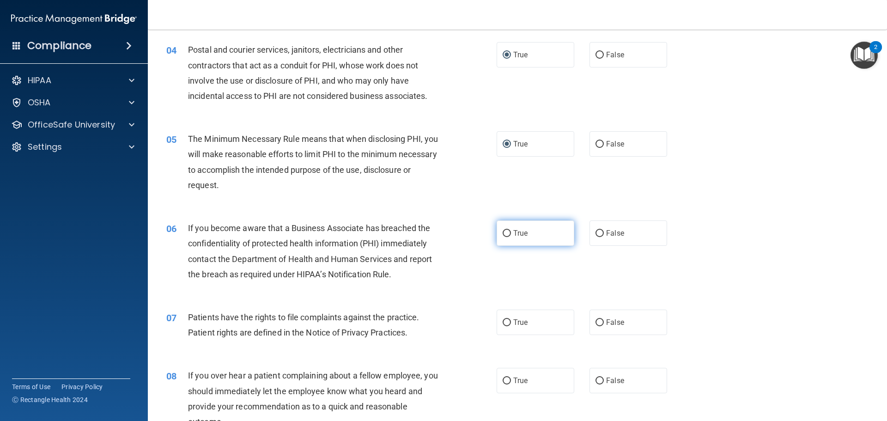
scroll to position [256, 0]
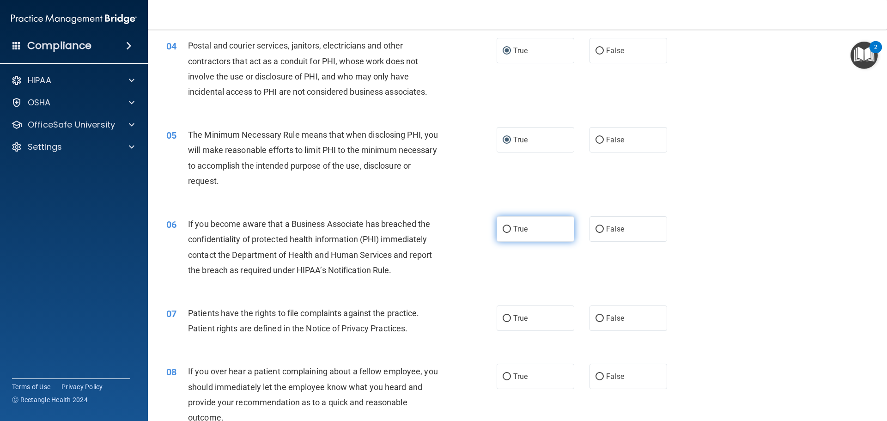
click at [503, 231] on input "True" at bounding box center [507, 229] width 8 height 7
radio input "true"
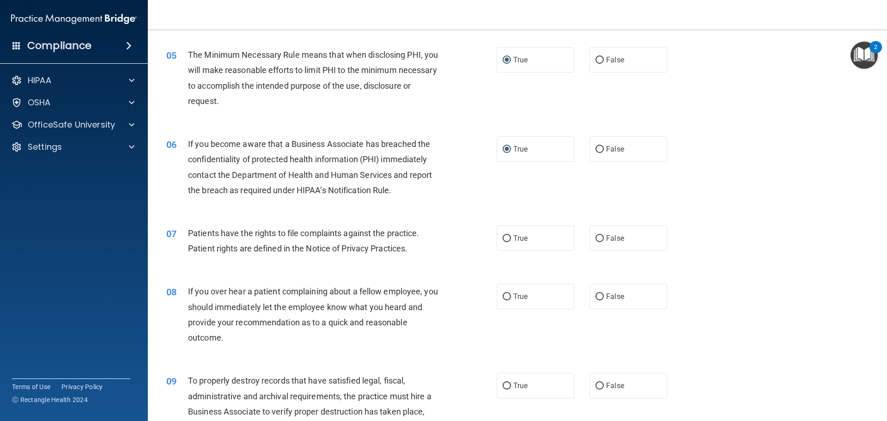
scroll to position [349, 0]
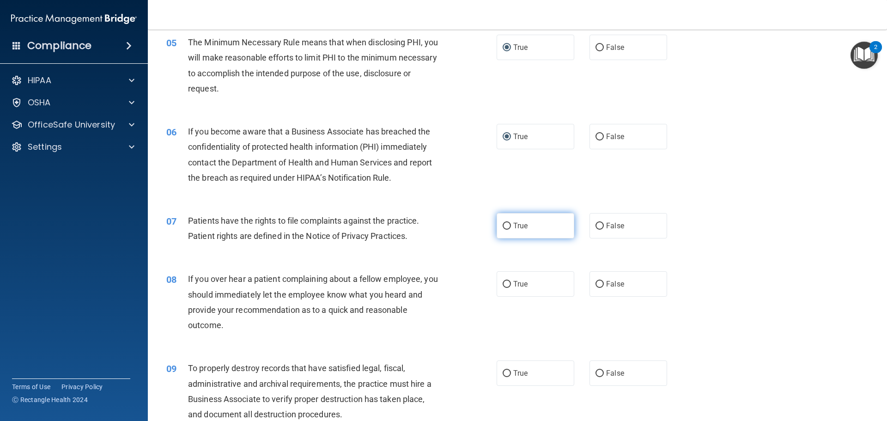
click at [503, 226] on input "True" at bounding box center [507, 226] width 8 height 7
radio input "true"
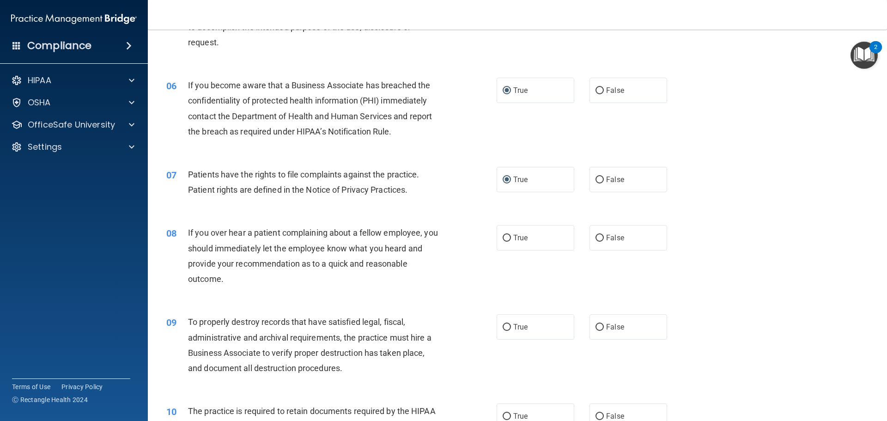
scroll to position [441, 0]
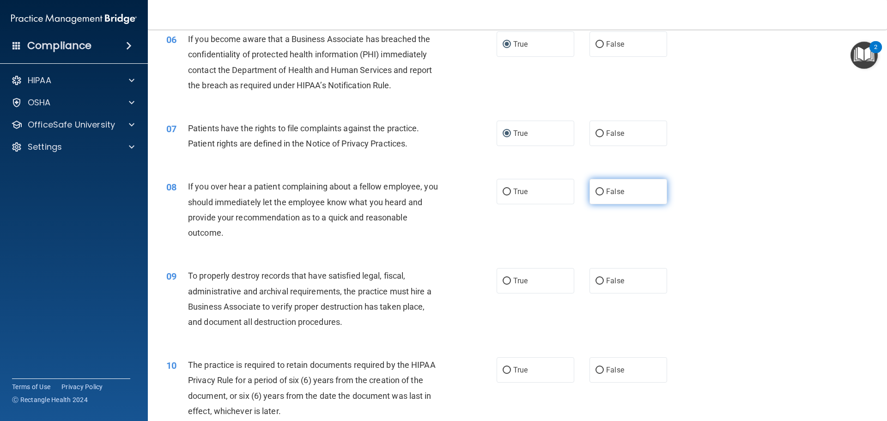
click at [598, 189] on input "False" at bounding box center [600, 192] width 8 height 7
radio input "true"
click at [503, 284] on input "True" at bounding box center [507, 281] width 8 height 7
radio input "true"
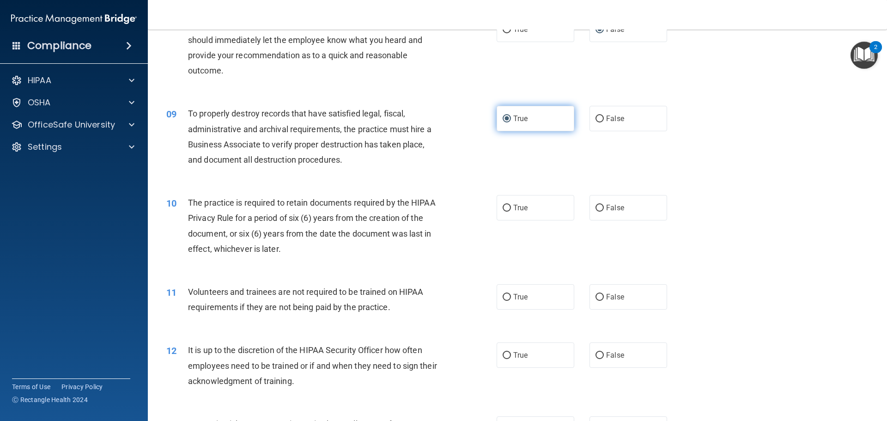
scroll to position [626, 0]
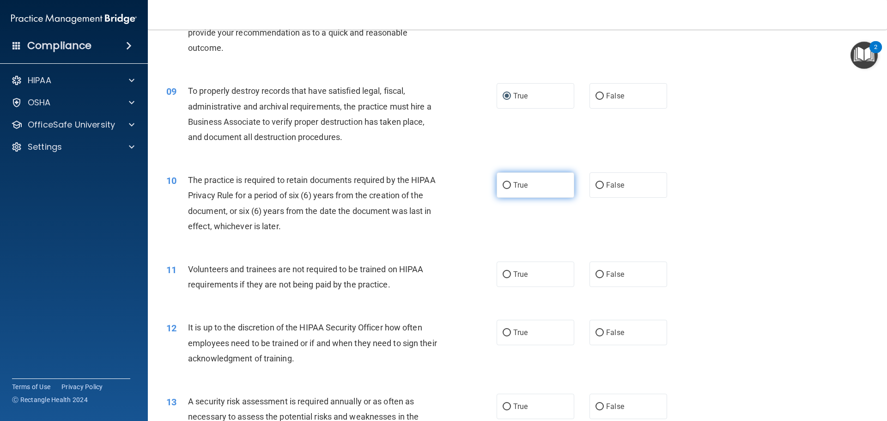
click at [498, 187] on label "True" at bounding box center [536, 184] width 78 height 25
click at [503, 187] on input "True" at bounding box center [507, 185] width 8 height 7
radio input "true"
click at [596, 187] on input "False" at bounding box center [600, 185] width 8 height 7
radio input "true"
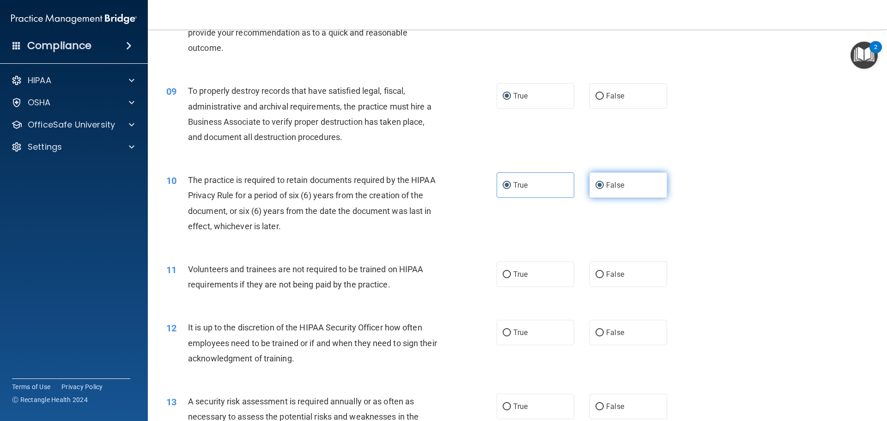
radio input "false"
click at [596, 274] on input "False" at bounding box center [600, 274] width 8 height 7
radio input "true"
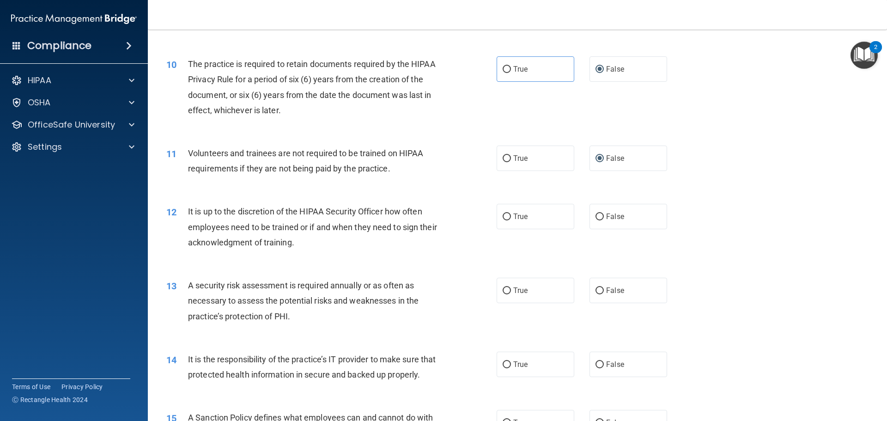
scroll to position [765, 0]
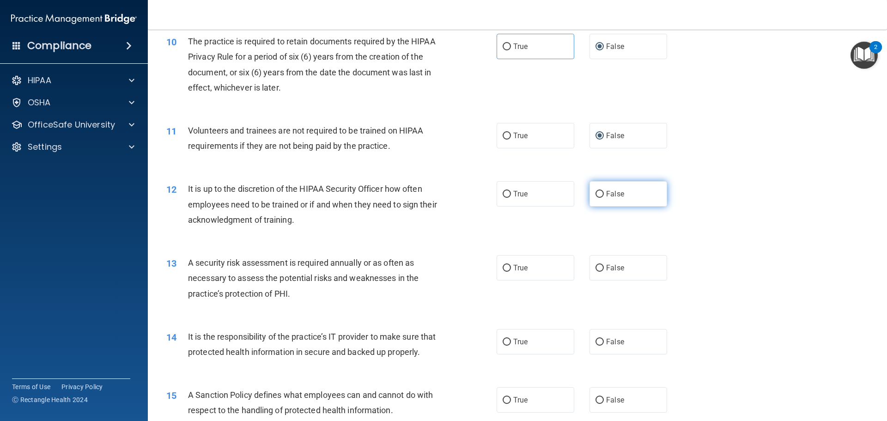
click at [597, 194] on input "False" at bounding box center [600, 194] width 8 height 7
radio input "true"
click at [507, 268] on input "True" at bounding box center [507, 268] width 8 height 7
radio input "true"
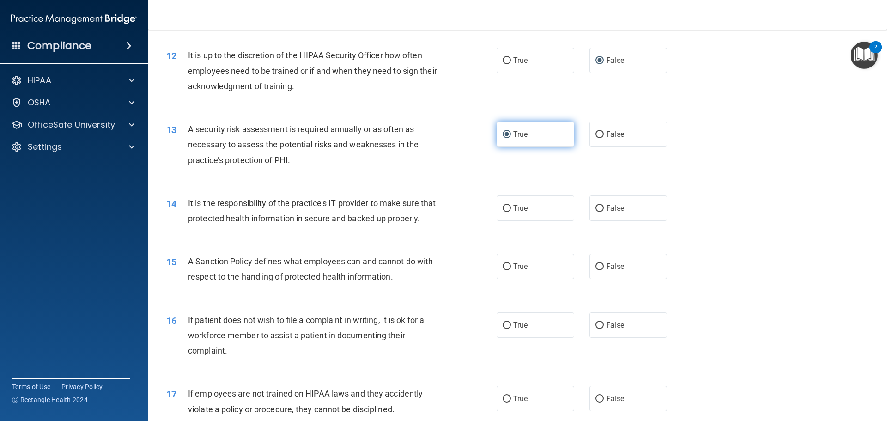
scroll to position [903, 0]
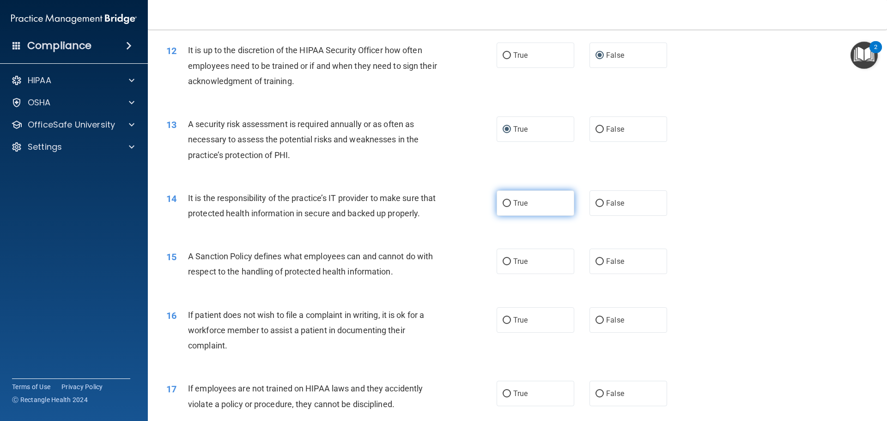
click at [503, 203] on input "True" at bounding box center [507, 203] width 8 height 7
radio input "true"
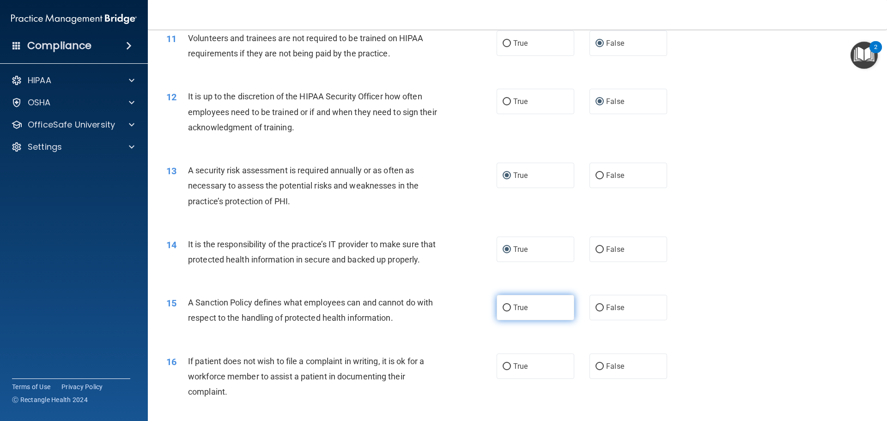
click at [505, 311] on input "True" at bounding box center [507, 308] width 8 height 7
radio input "true"
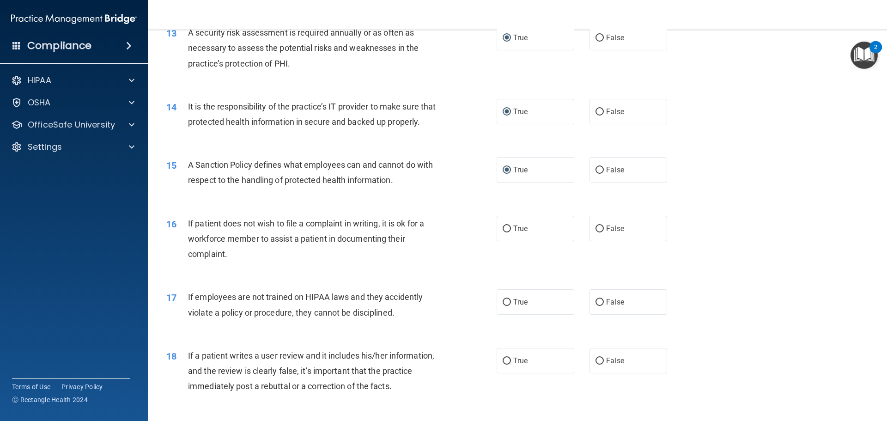
scroll to position [996, 0]
click at [504, 240] on label "True" at bounding box center [536, 227] width 78 height 25
click at [504, 231] on input "True" at bounding box center [507, 228] width 8 height 7
radio input "true"
click at [596, 305] on input "False" at bounding box center [600, 301] width 8 height 7
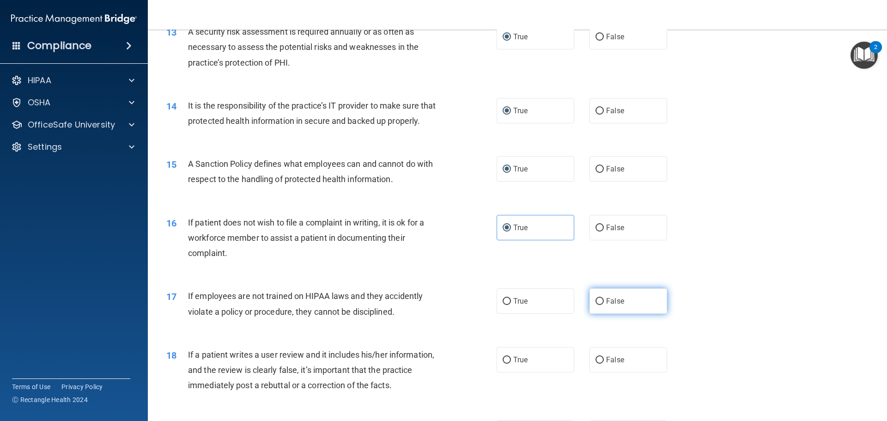
radio input "true"
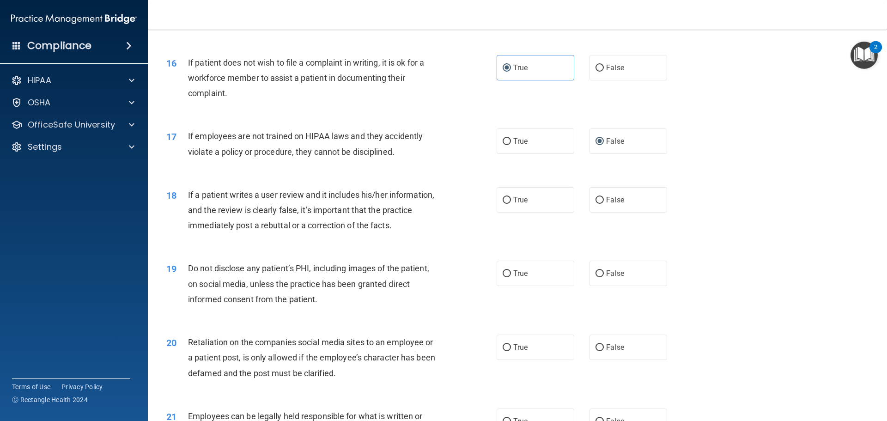
scroll to position [1181, 0]
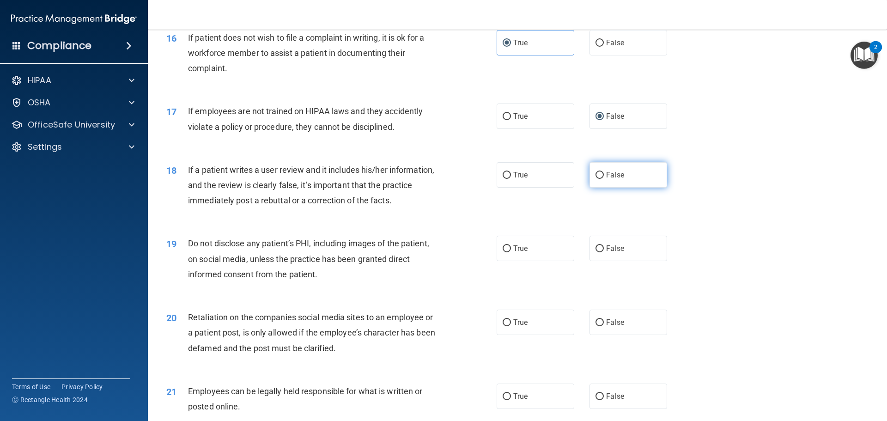
click at [597, 179] on input "False" at bounding box center [600, 175] width 8 height 7
radio input "true"
click at [504, 252] on input "True" at bounding box center [507, 248] width 8 height 7
radio input "true"
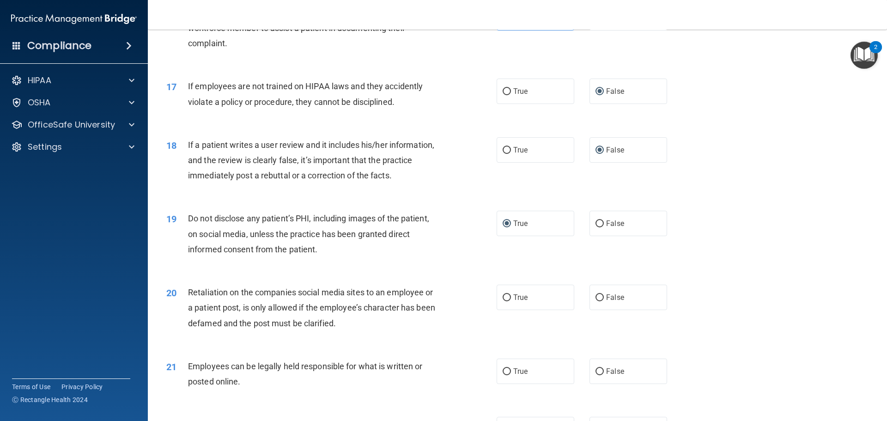
scroll to position [1227, 0]
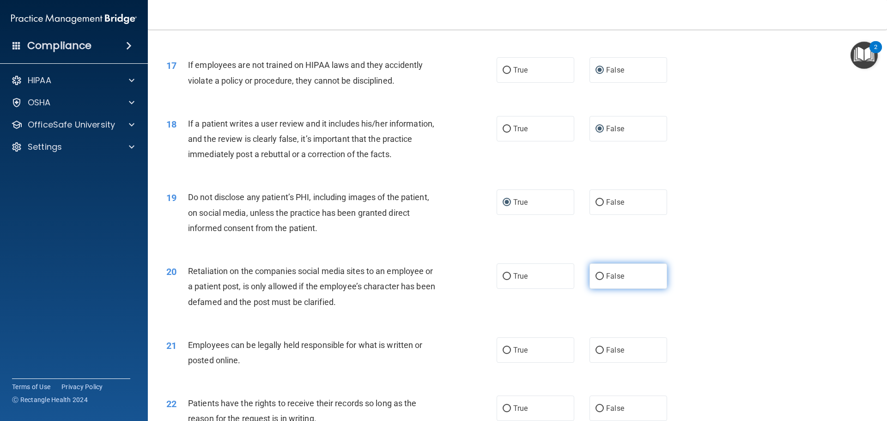
click at [596, 280] on input "False" at bounding box center [600, 276] width 8 height 7
radio input "true"
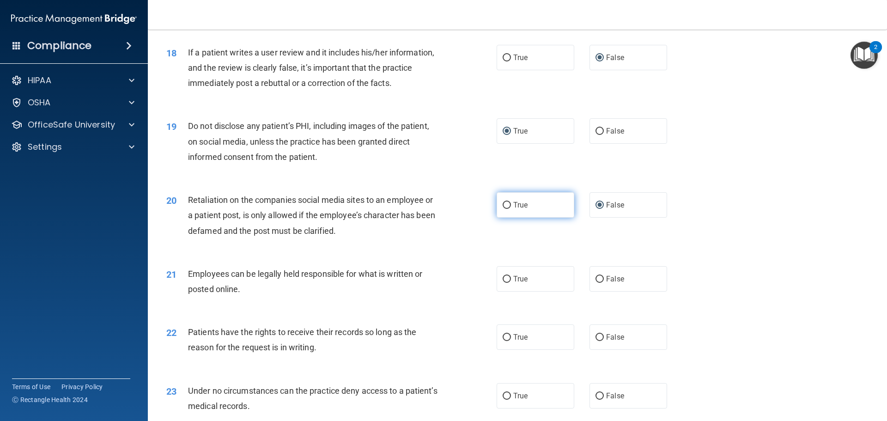
scroll to position [1319, 0]
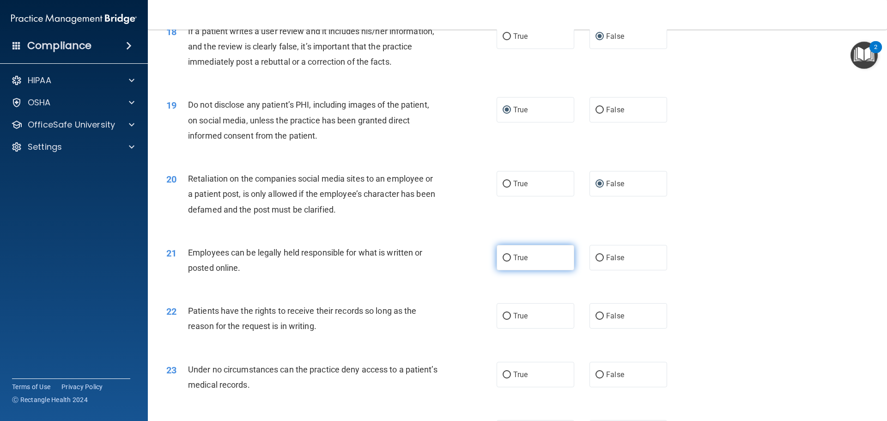
click at [503, 262] on input "True" at bounding box center [507, 258] width 8 height 7
radio input "true"
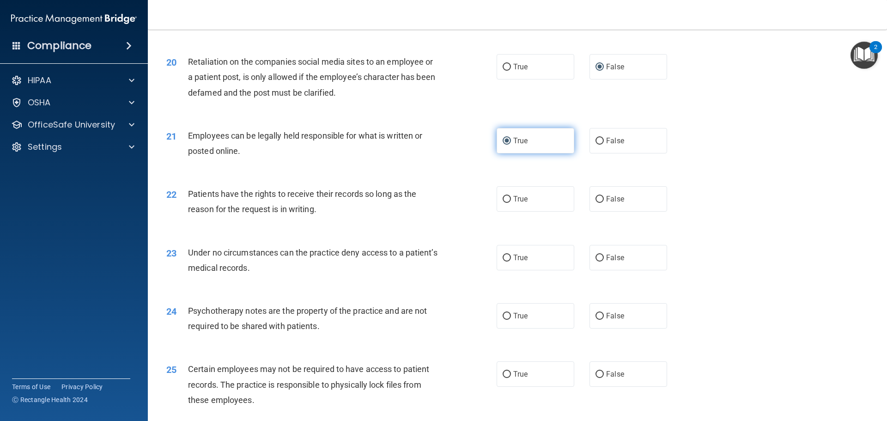
scroll to position [1458, 0]
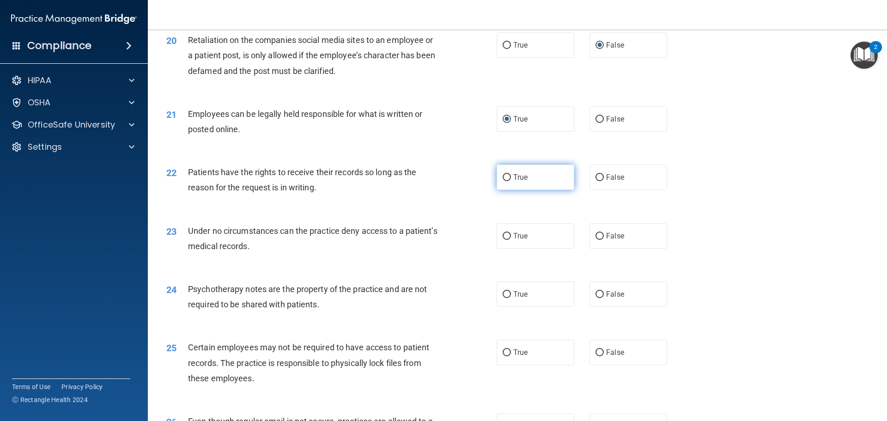
click at [503, 181] on input "True" at bounding box center [507, 177] width 8 height 7
radio input "true"
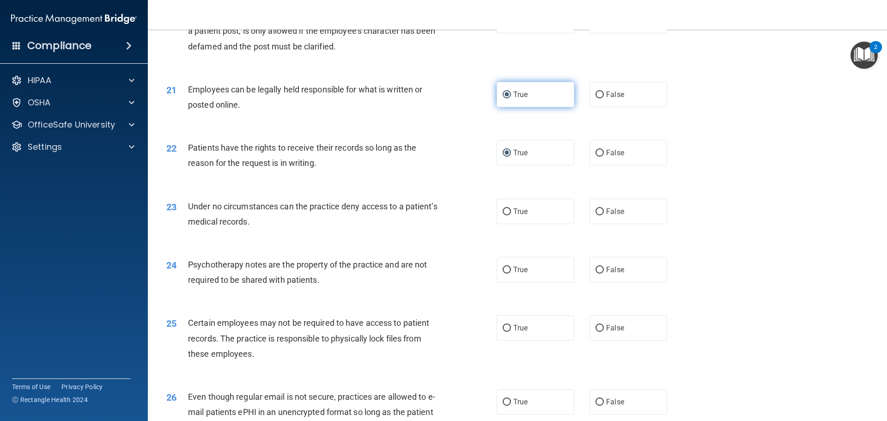
scroll to position [1483, 0]
click at [597, 215] on input "False" at bounding box center [600, 211] width 8 height 7
radio input "true"
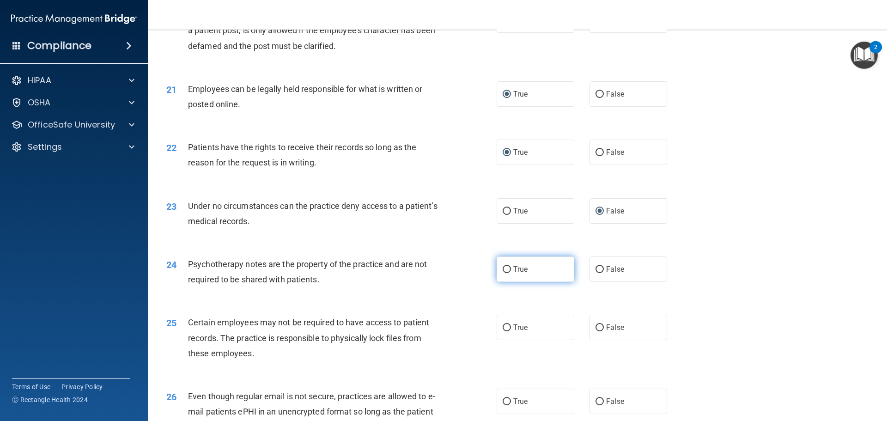
click at [503, 273] on input "True" at bounding box center [507, 269] width 8 height 7
radio input "true"
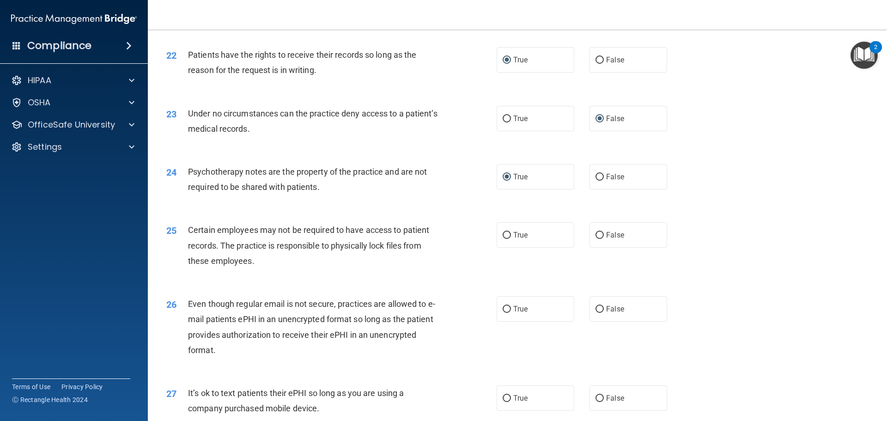
scroll to position [1621, 0]
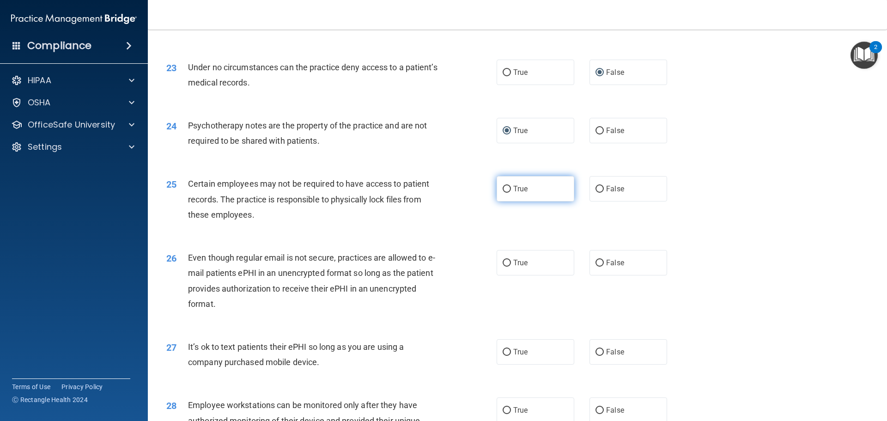
click at [499, 201] on label "True" at bounding box center [536, 188] width 78 height 25
click at [503, 193] on input "True" at bounding box center [507, 189] width 8 height 7
radio input "true"
click at [508, 275] on label "True" at bounding box center [536, 262] width 78 height 25
click at [508, 267] on input "True" at bounding box center [507, 263] width 8 height 7
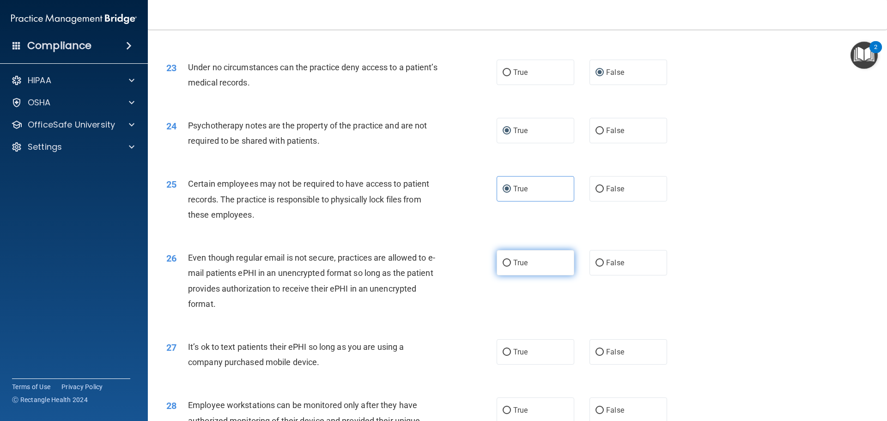
radio input "true"
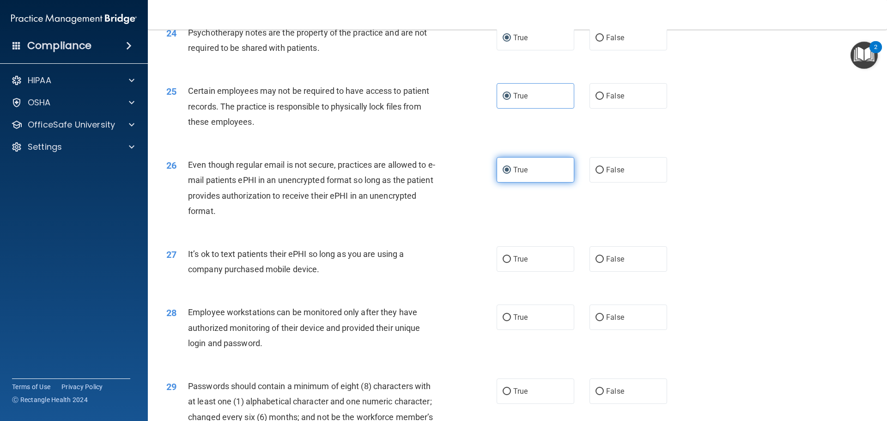
scroll to position [1760, 0]
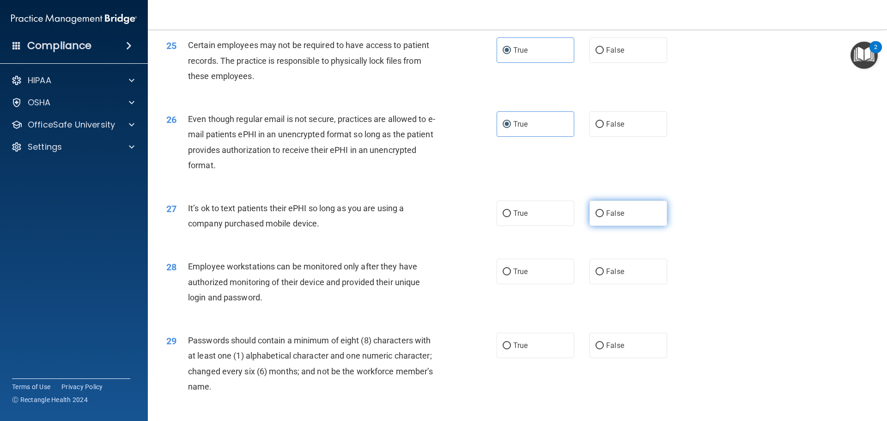
click at [596, 217] on input "False" at bounding box center [600, 213] width 8 height 7
radio input "true"
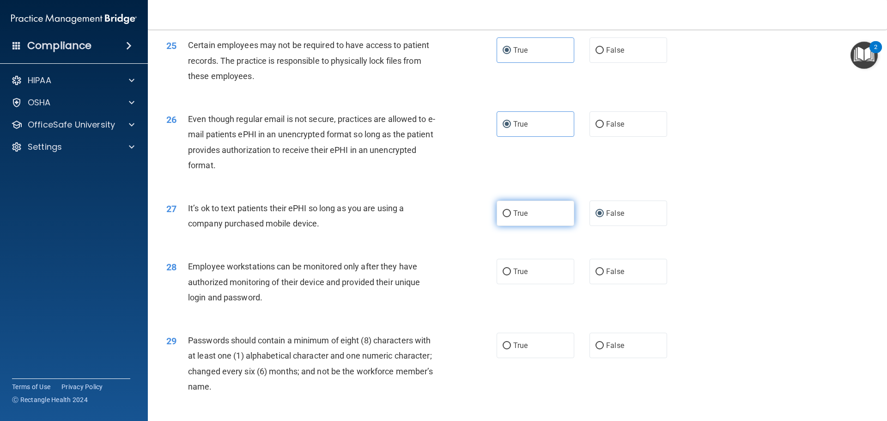
click at [502, 226] on label "True" at bounding box center [536, 213] width 78 height 25
click at [503, 217] on input "True" at bounding box center [507, 213] width 8 height 7
radio input "true"
click at [598, 217] on input "False" at bounding box center [600, 213] width 8 height 7
radio input "true"
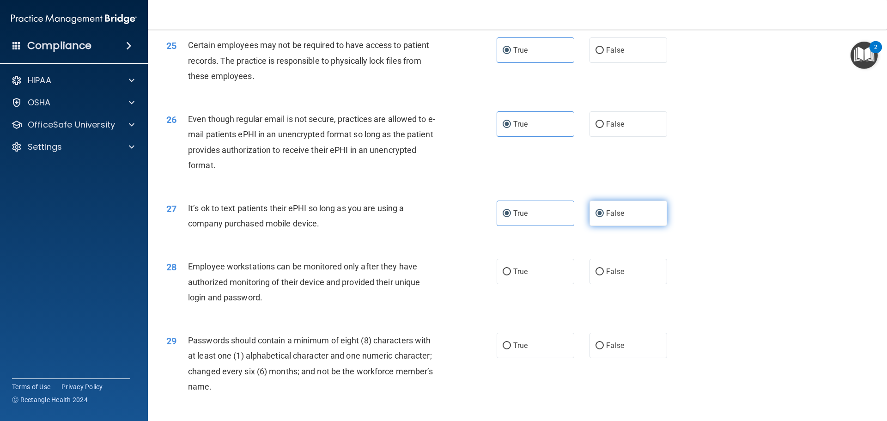
radio input "false"
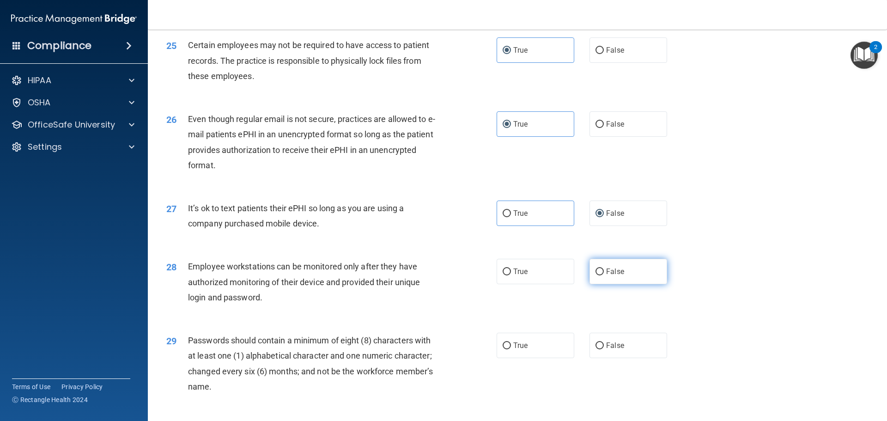
click at [596, 275] on input "False" at bounding box center [600, 271] width 8 height 7
radio input "true"
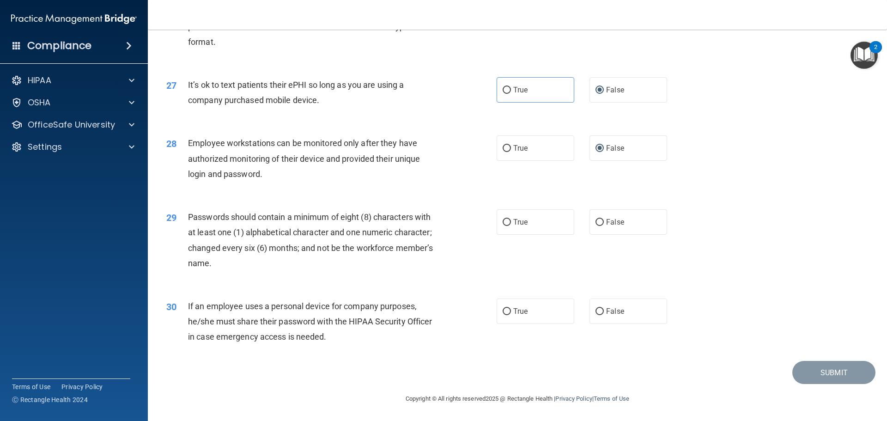
scroll to position [1899, 0]
click at [504, 224] on input "True" at bounding box center [507, 222] width 8 height 7
radio input "true"
click at [596, 313] on input "False" at bounding box center [600, 311] width 8 height 7
radio input "true"
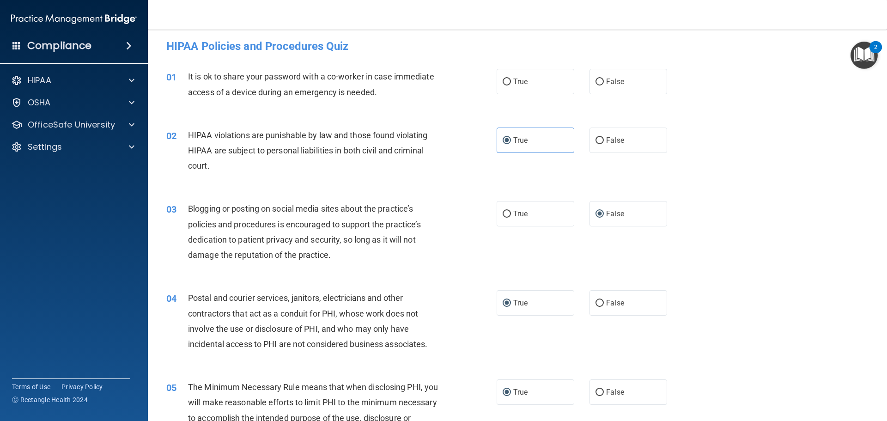
scroll to position [0, 0]
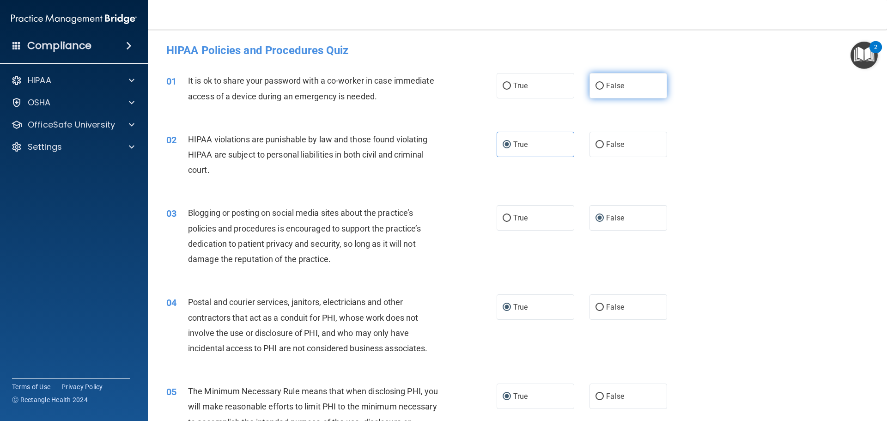
click at [596, 84] on input "False" at bounding box center [600, 86] width 8 height 7
radio input "true"
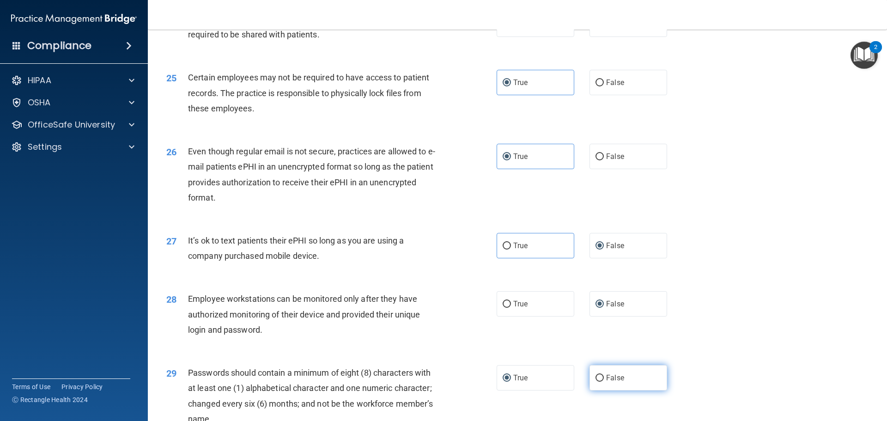
scroll to position [1899, 0]
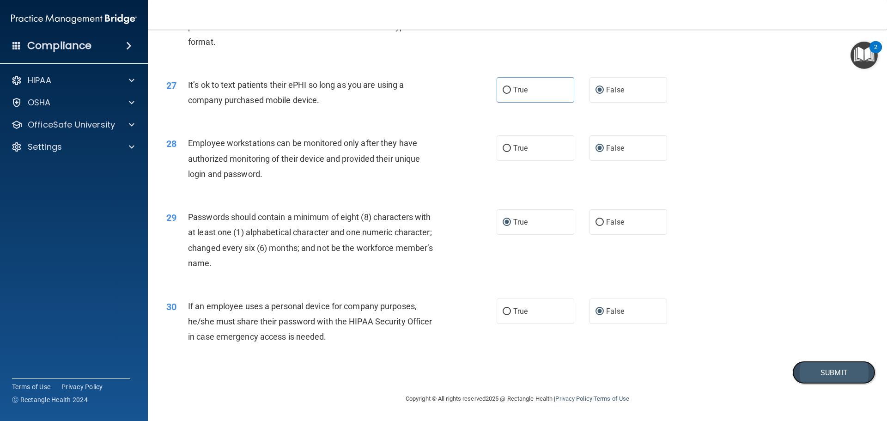
click at [823, 371] on button "Submit" at bounding box center [833, 373] width 83 height 24
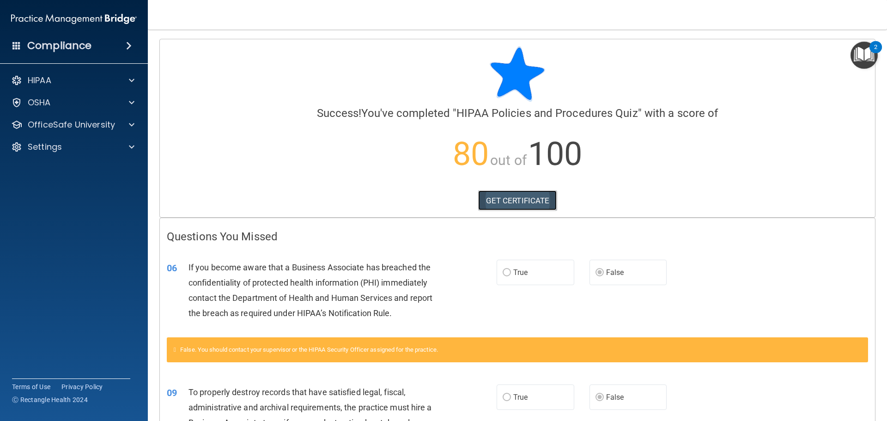
click at [495, 196] on link "GET CERTIFICATE" at bounding box center [517, 200] width 79 height 20
click at [856, 53] on img "Open Resource Center, 2 new notifications" at bounding box center [864, 55] width 27 height 27
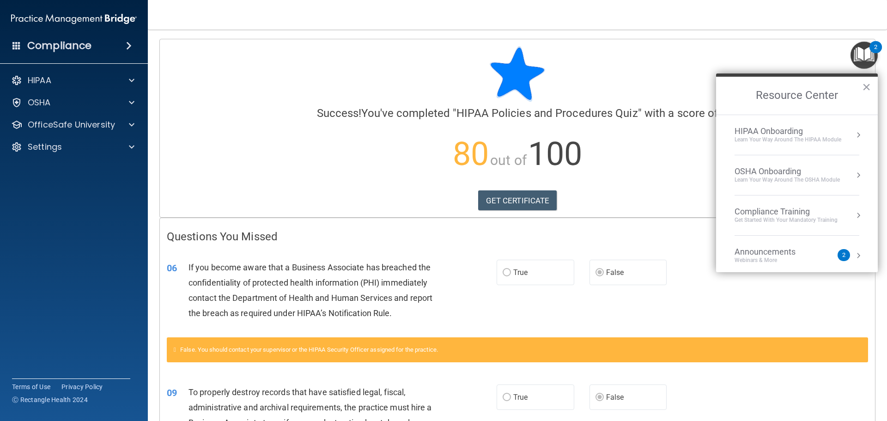
click at [843, 208] on div "Compliance Training Get Started with your mandatory training" at bounding box center [797, 216] width 125 height 18
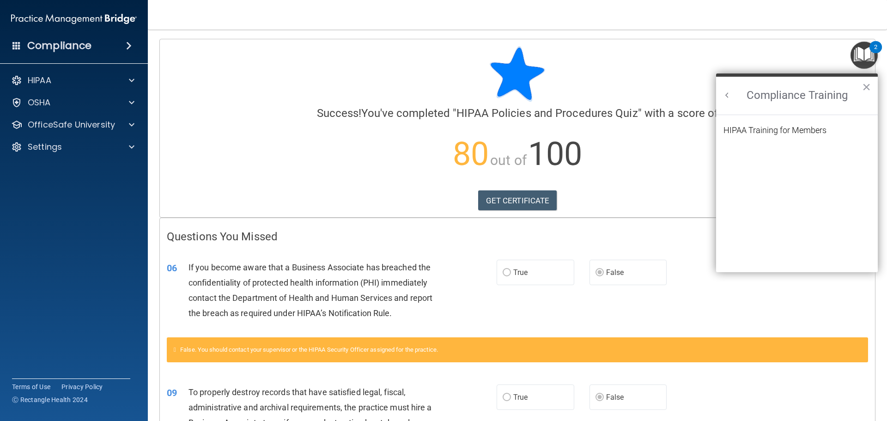
click at [817, 135] on li "HIPAA Training for Members" at bounding box center [797, 135] width 147 height 19
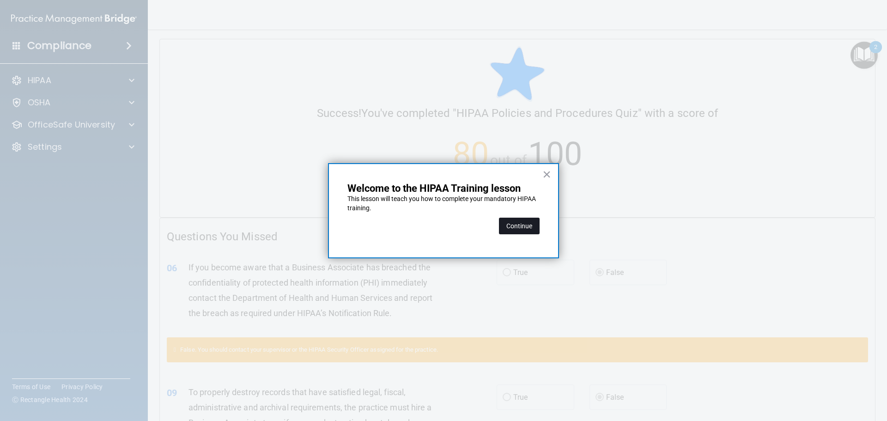
click at [524, 226] on button "Continue" at bounding box center [519, 226] width 41 height 17
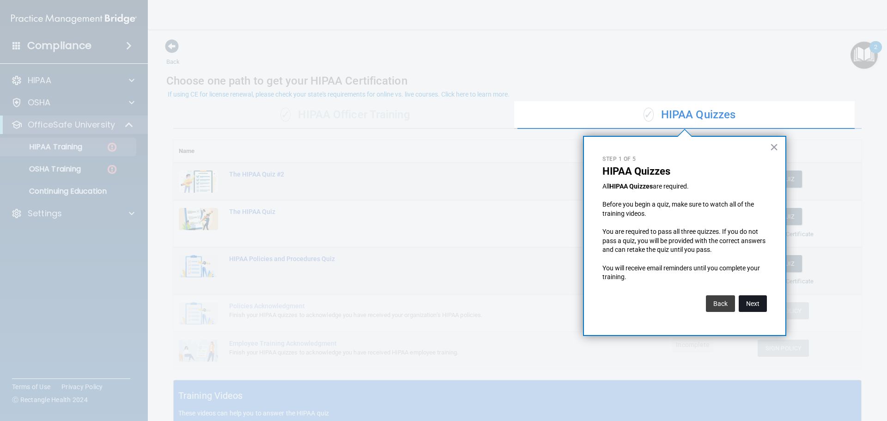
click at [752, 302] on button "Next" at bounding box center [753, 303] width 28 height 17
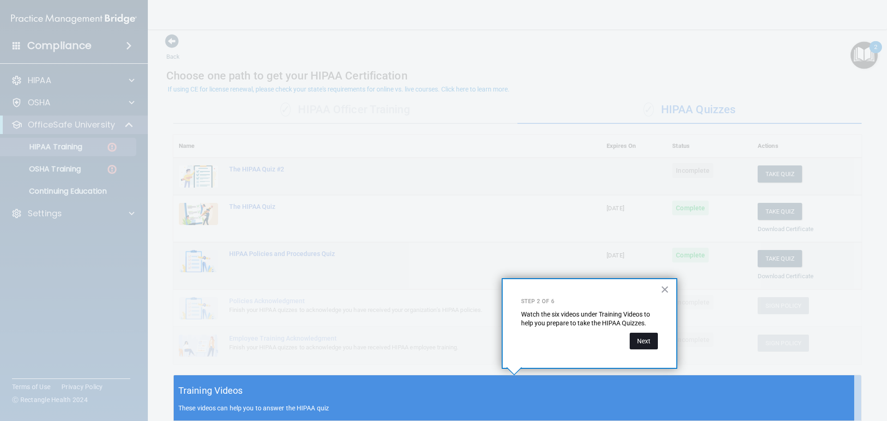
click at [642, 336] on button "Next" at bounding box center [644, 341] width 28 height 17
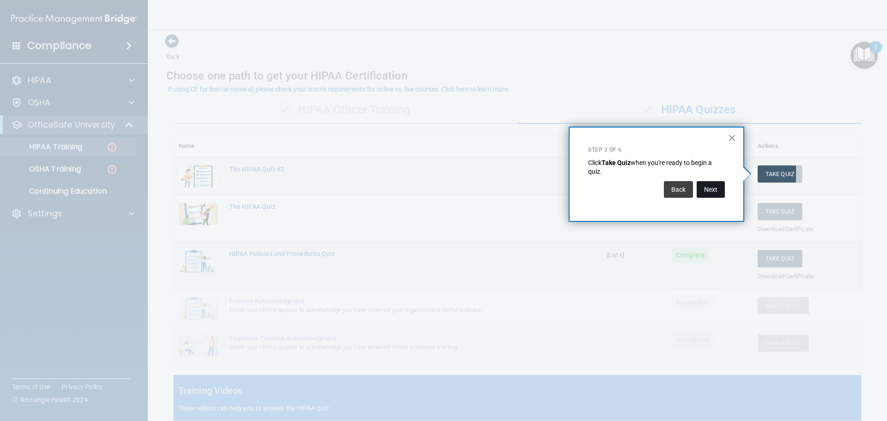
click at [715, 195] on button "Next" at bounding box center [711, 189] width 28 height 17
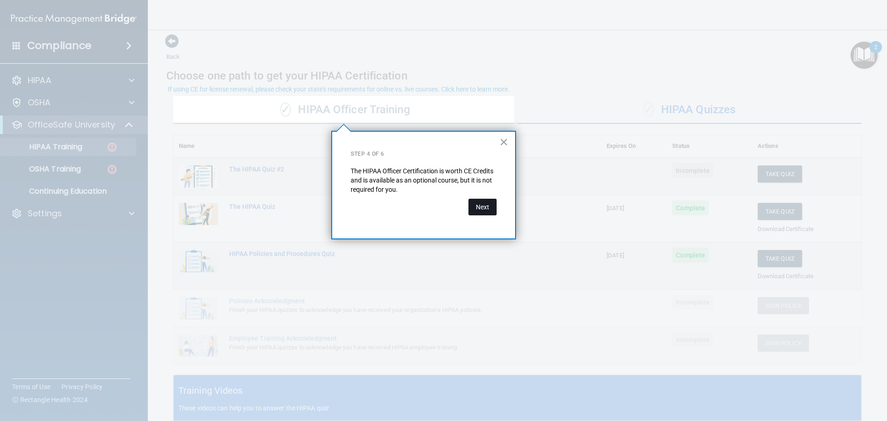
click at [485, 211] on button "Next" at bounding box center [483, 207] width 28 height 17
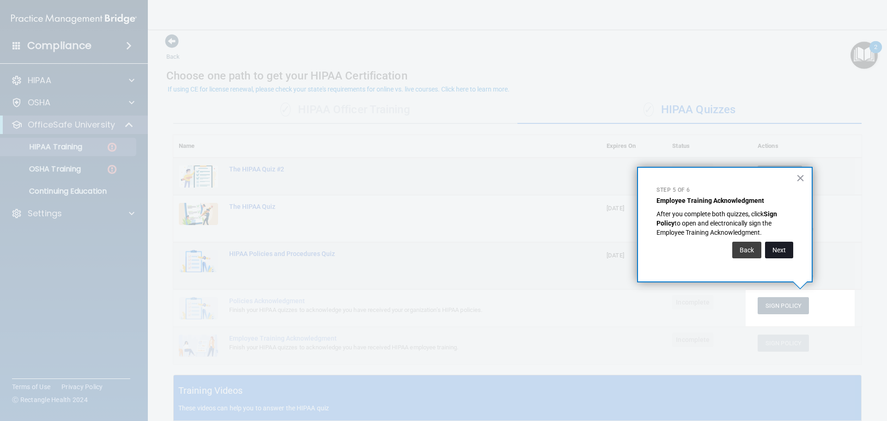
click at [776, 255] on button "Next" at bounding box center [779, 250] width 28 height 17
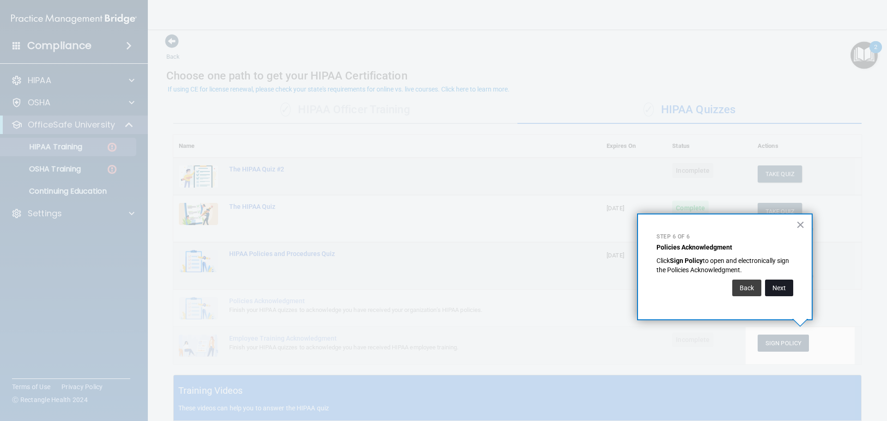
click at [775, 288] on button "Next" at bounding box center [779, 288] width 28 height 17
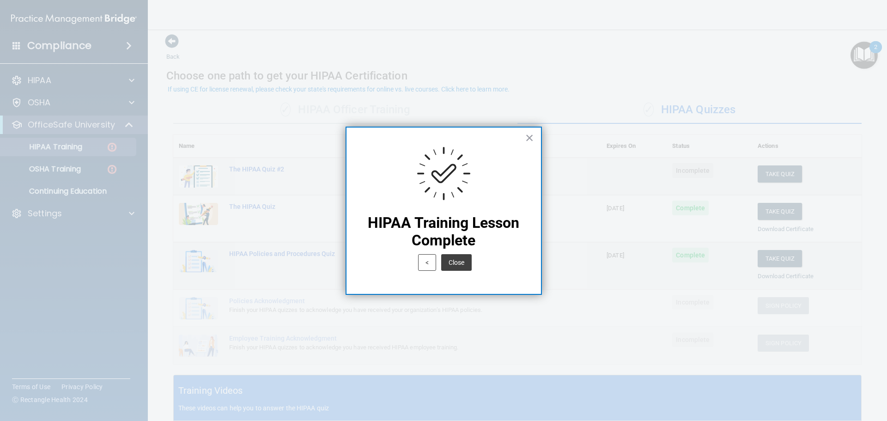
click at [474, 274] on div "< Close" at bounding box center [444, 263] width 158 height 26
click at [462, 264] on button "Close" at bounding box center [456, 262] width 30 height 17
